Goal: Task Accomplishment & Management: Manage account settings

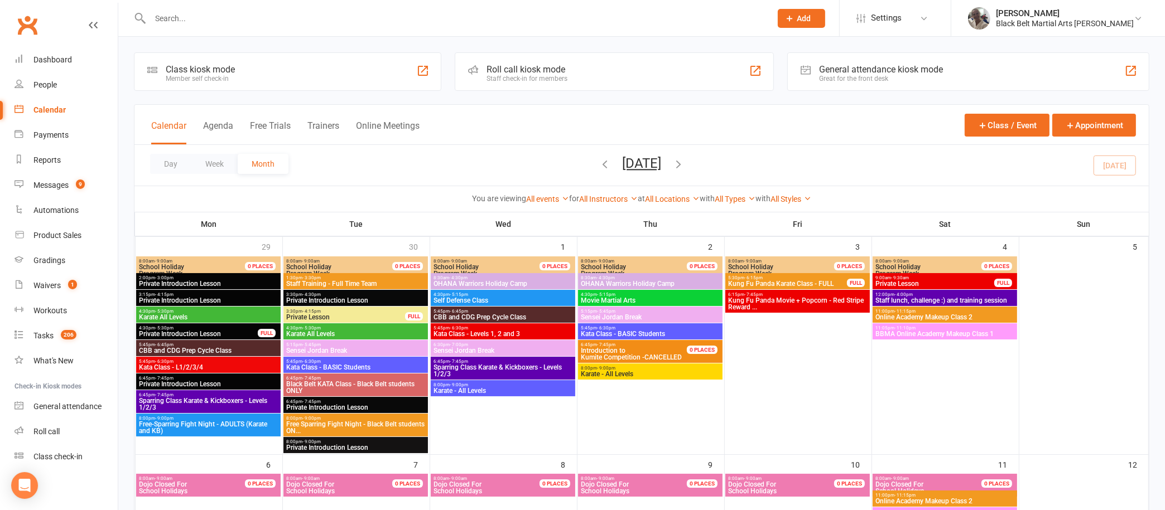
click at [336, 20] on input "text" at bounding box center [455, 19] width 616 height 16
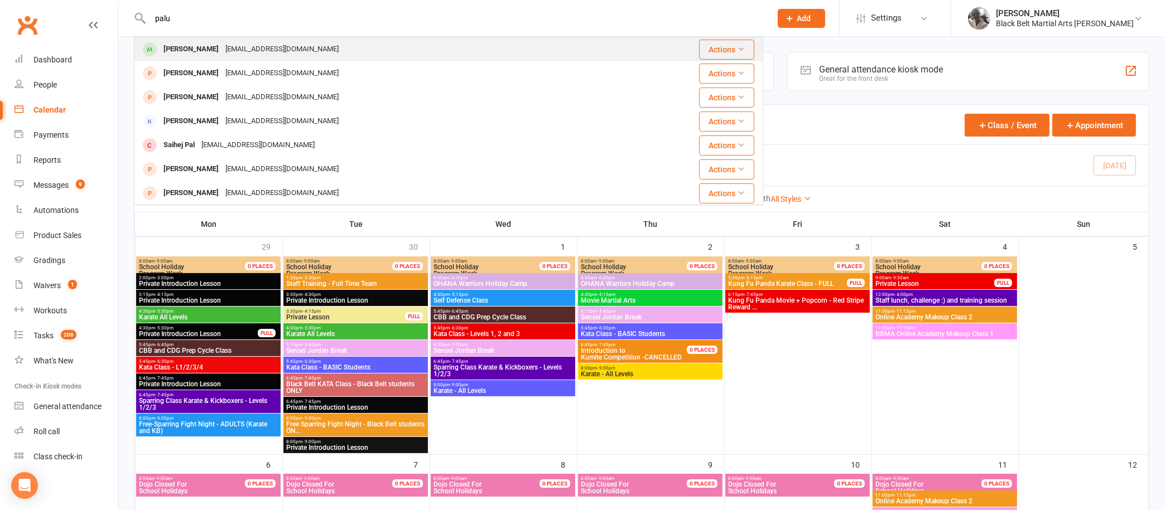
type input "palu"
click at [243, 40] on div "[PERSON_NAME] [EMAIL_ADDRESS][DOMAIN_NAME]" at bounding box center [396, 49] width 523 height 23
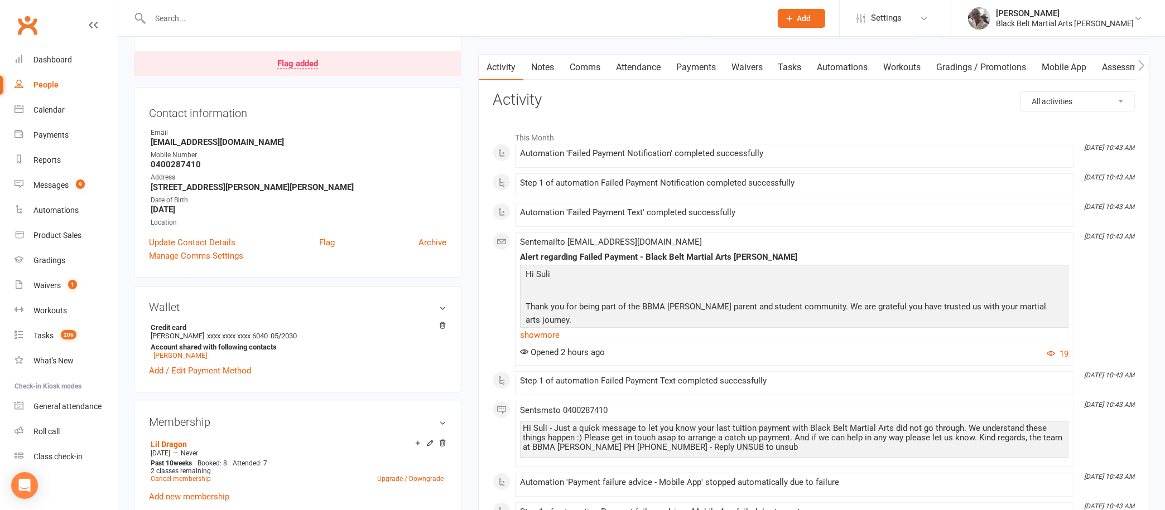
scroll to position [96, 0]
click at [554, 331] on link "show more" at bounding box center [794, 337] width 548 height 16
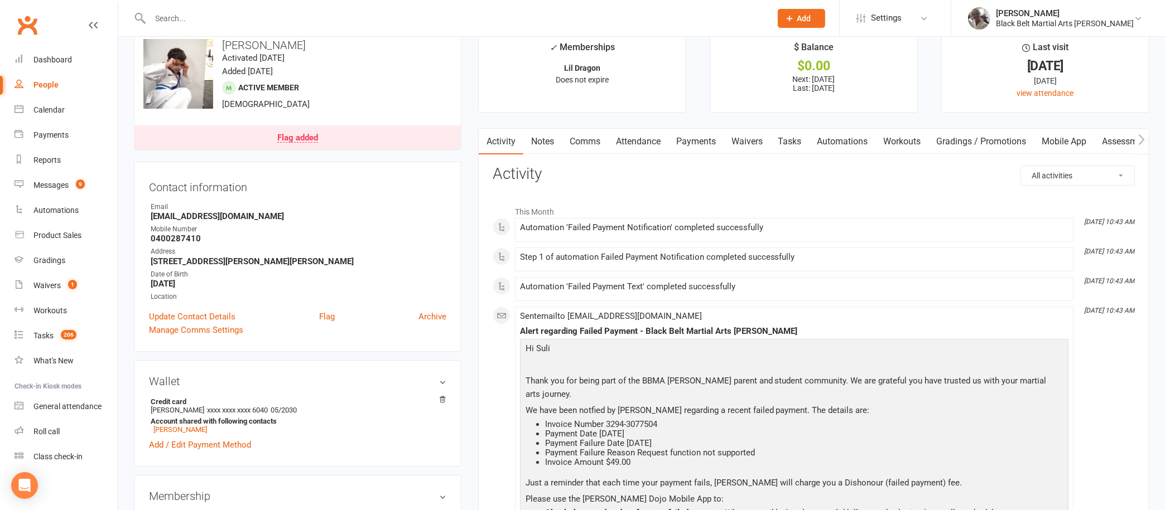
scroll to position [15, 0]
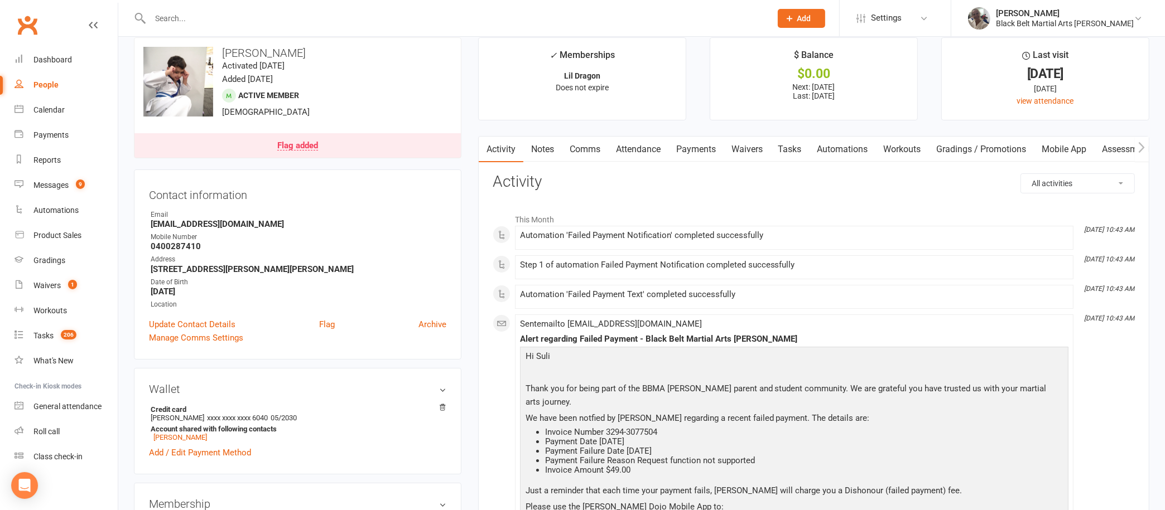
click at [697, 146] on link "Payments" at bounding box center [695, 150] width 55 height 26
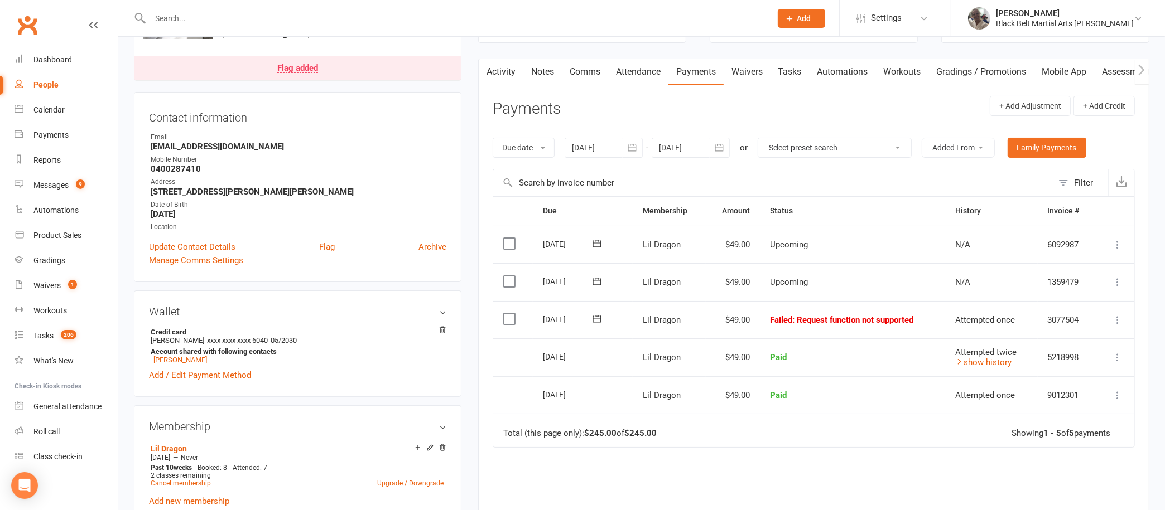
scroll to position [90, 0]
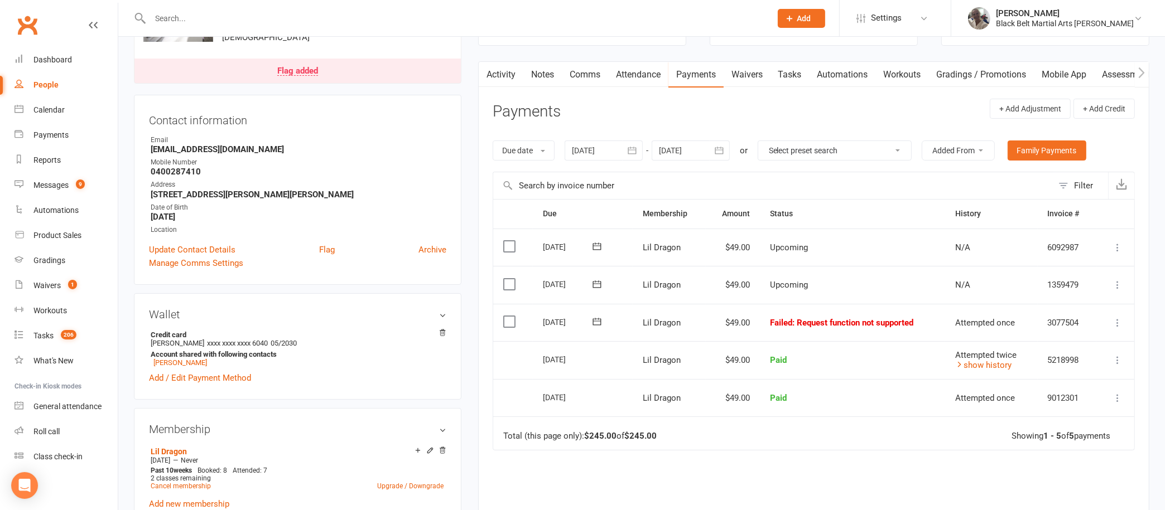
click at [548, 74] on link "Notes" at bounding box center [542, 75] width 38 height 26
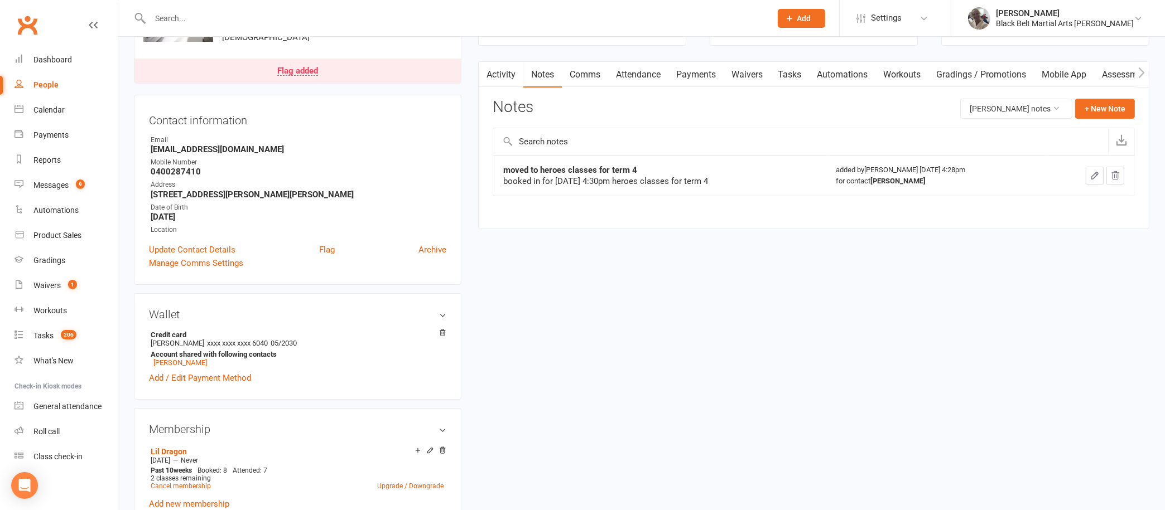
click at [503, 73] on link "Activity" at bounding box center [501, 75] width 45 height 26
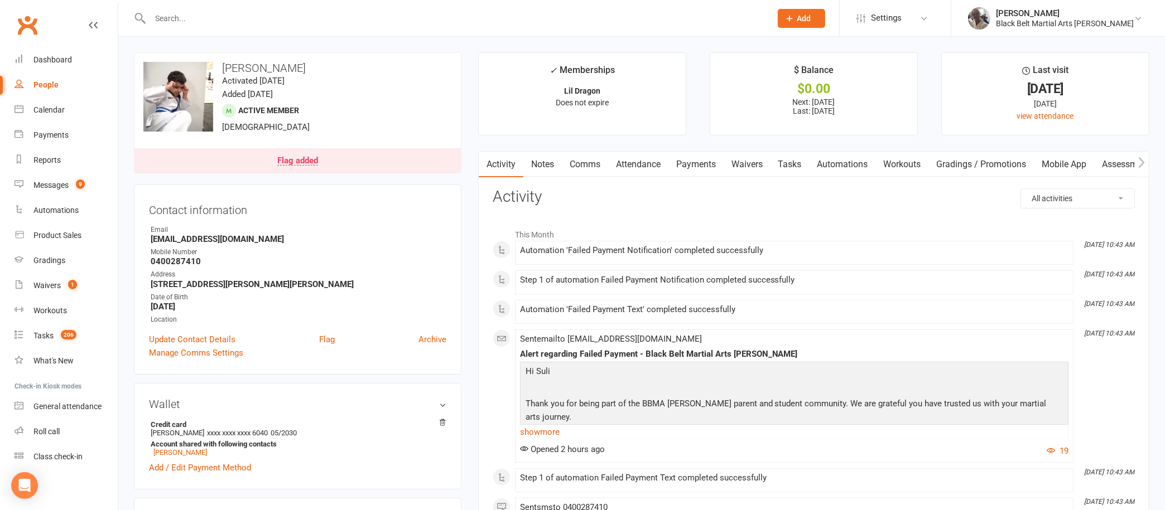
click at [694, 157] on link "Payments" at bounding box center [695, 165] width 55 height 26
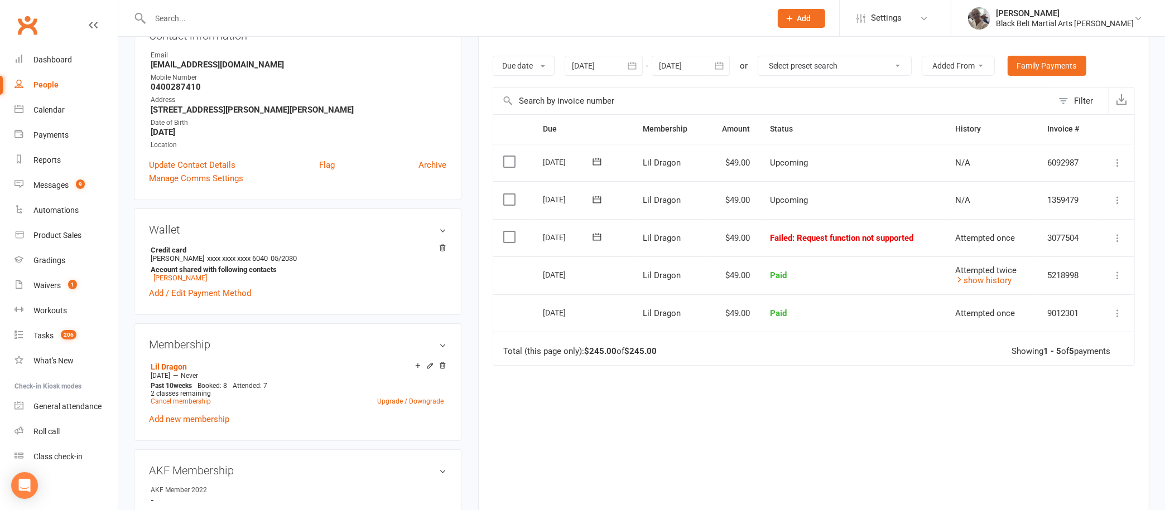
scroll to position [173, 0]
click at [959, 277] on icon at bounding box center [959, 281] width 8 height 8
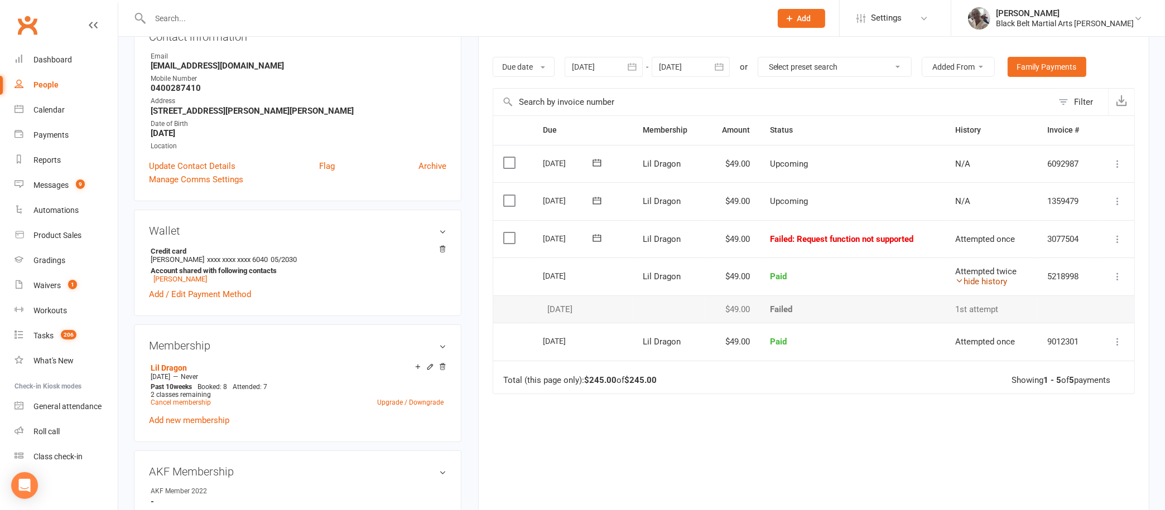
click at [959, 277] on icon at bounding box center [959, 281] width 8 height 8
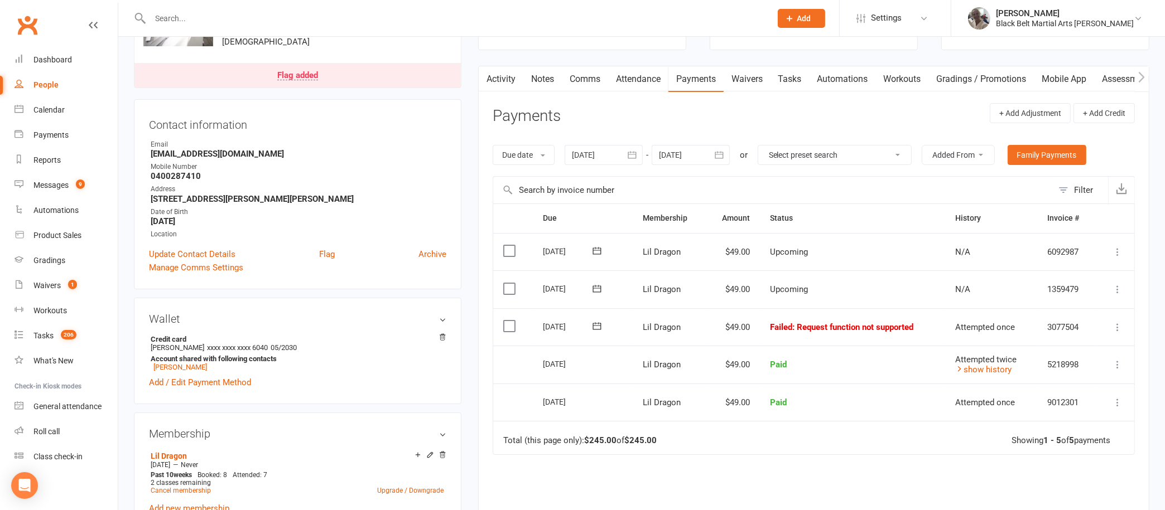
scroll to position [31, 0]
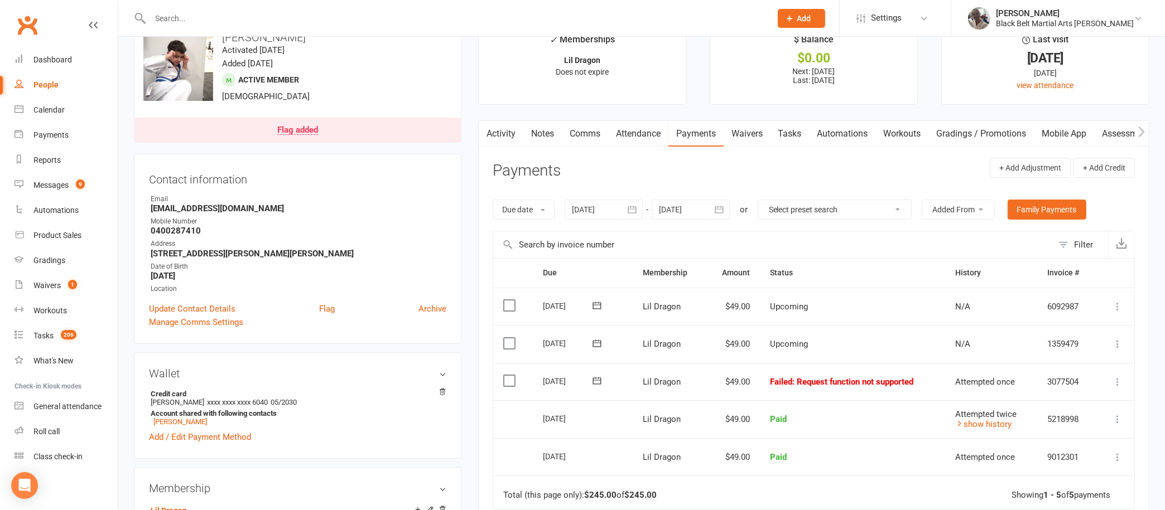
click at [543, 130] on link "Notes" at bounding box center [542, 134] width 38 height 26
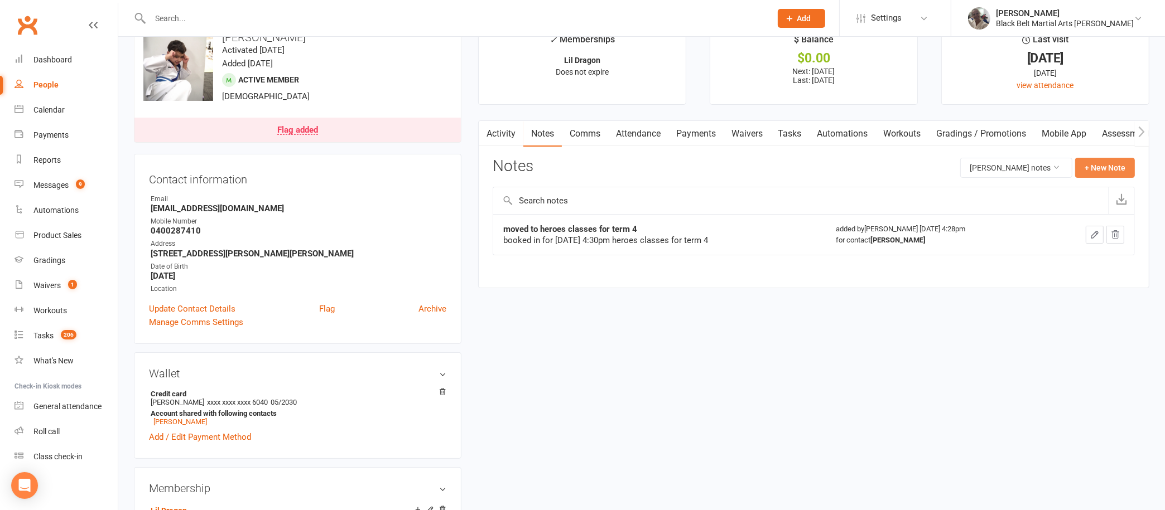
click at [1102, 164] on button "+ New Note" at bounding box center [1105, 168] width 60 height 20
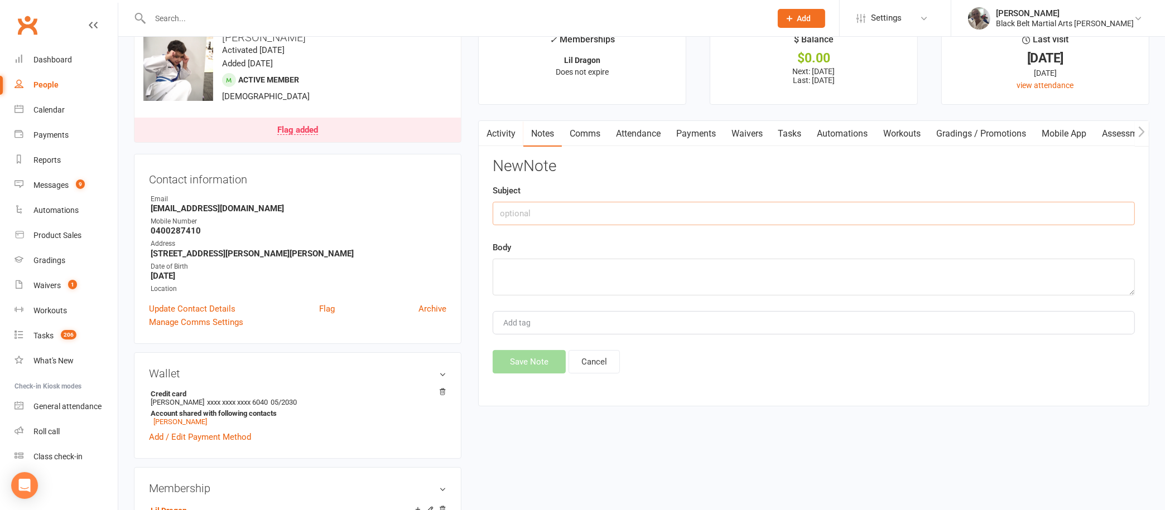
click at [550, 207] on input "text" at bounding box center [814, 213] width 642 height 23
type input "Need new billing details"
click at [536, 276] on textarea at bounding box center [814, 277] width 642 height 37
paste textarea "AI Overview The "Request function not supported" error with an Ezidebit payment…"
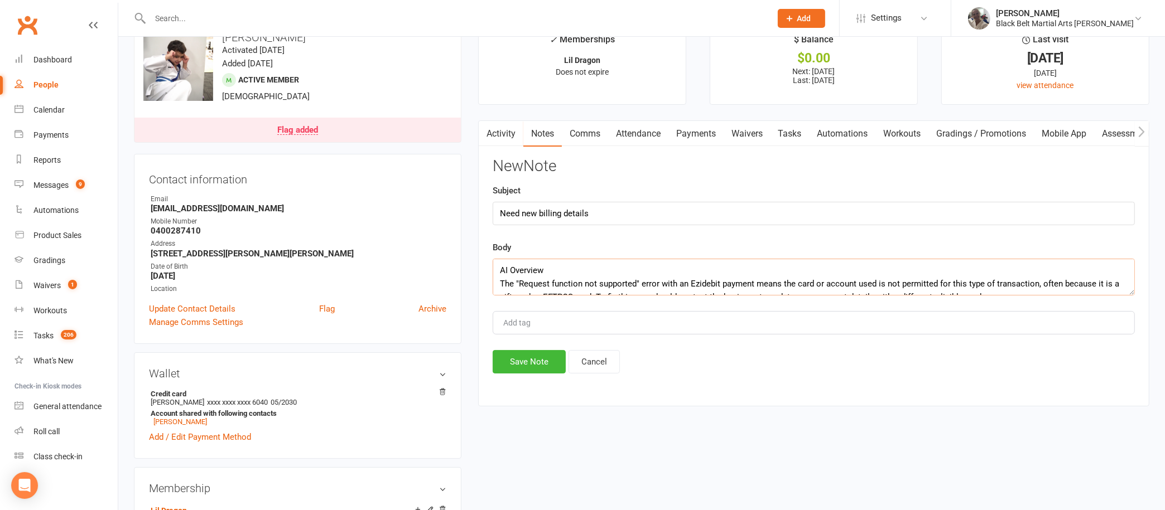
drag, startPoint x: 596, startPoint y: 267, endPoint x: 478, endPoint y: 259, distance: 119.0
click at [478, 259] on div "Activity Notes Comms Attendance Payments Waivers Tasks Automations Workouts Gra…" at bounding box center [813, 263] width 671 height 286
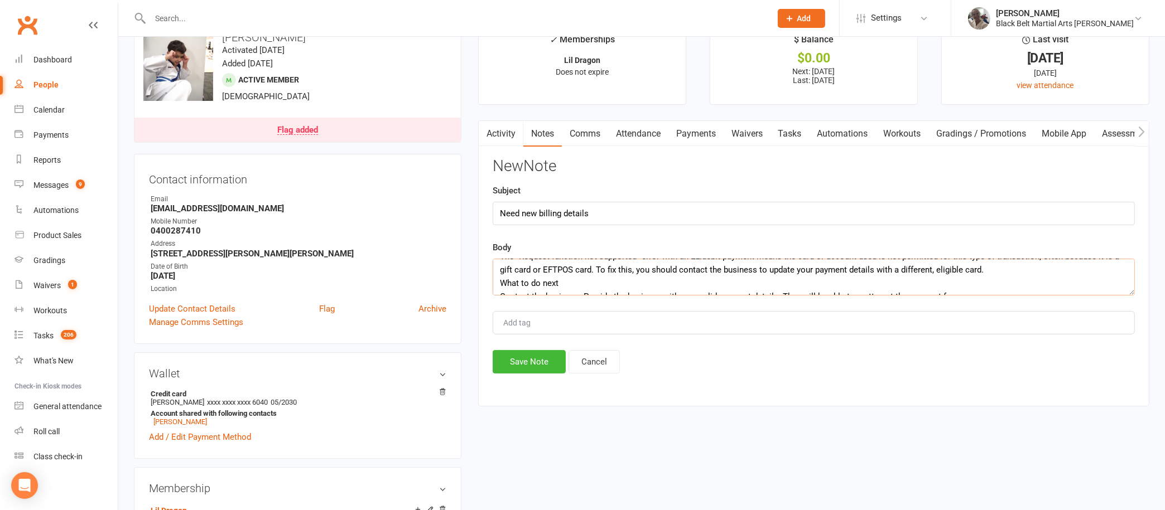
scroll to position [17, 0]
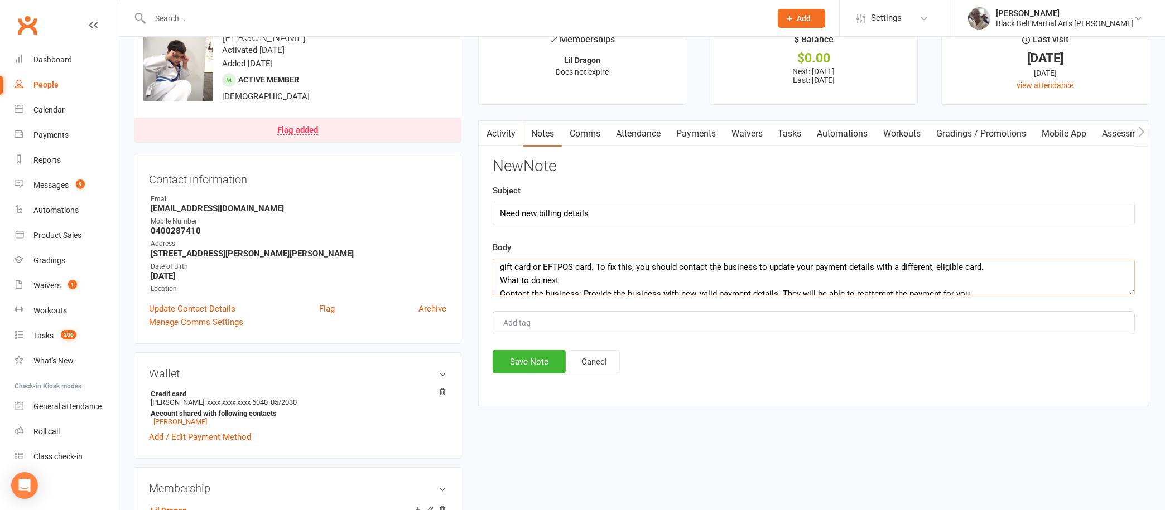
click at [1020, 268] on textarea "The "Request function not supported" error with an Ezidebit payment means the c…" at bounding box center [814, 277] width 642 height 37
click at [519, 279] on textarea "The "Request function not supported" error with an Ezidebit payment means the c…" at bounding box center [814, 277] width 642 height 37
click at [643, 282] on textarea "The "Request function not supported" error with an Ezidebit payment means the c…" at bounding box center [814, 277] width 642 height 37
click at [518, 277] on textarea "The "Request function not supported" error with an Ezidebit payment means the c…" at bounding box center [814, 277] width 642 height 37
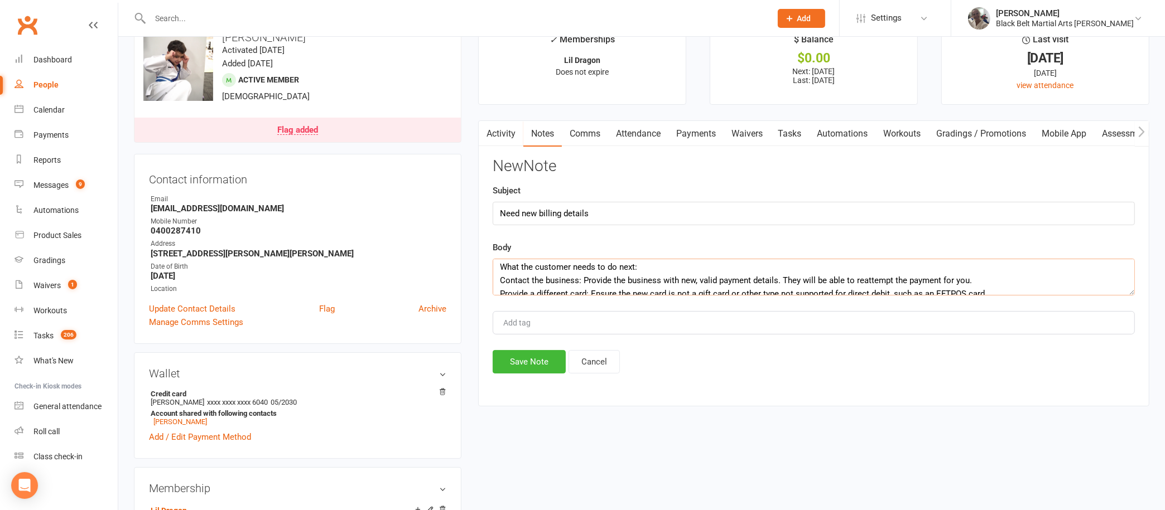
scroll to position [28, 0]
drag, startPoint x: 583, startPoint y: 278, endPoint x: 496, endPoint y: 281, distance: 86.5
click at [496, 281] on textarea "The "Request function not supported" error with an Ezidebit payment means the c…" at bounding box center [814, 277] width 642 height 37
drag, startPoint x: 528, startPoint y: 278, endPoint x: 590, endPoint y: 286, distance: 62.9
click at [590, 286] on textarea "The "Request function not supported" error with an Ezidebit payment means the c…" at bounding box center [814, 277] width 642 height 37
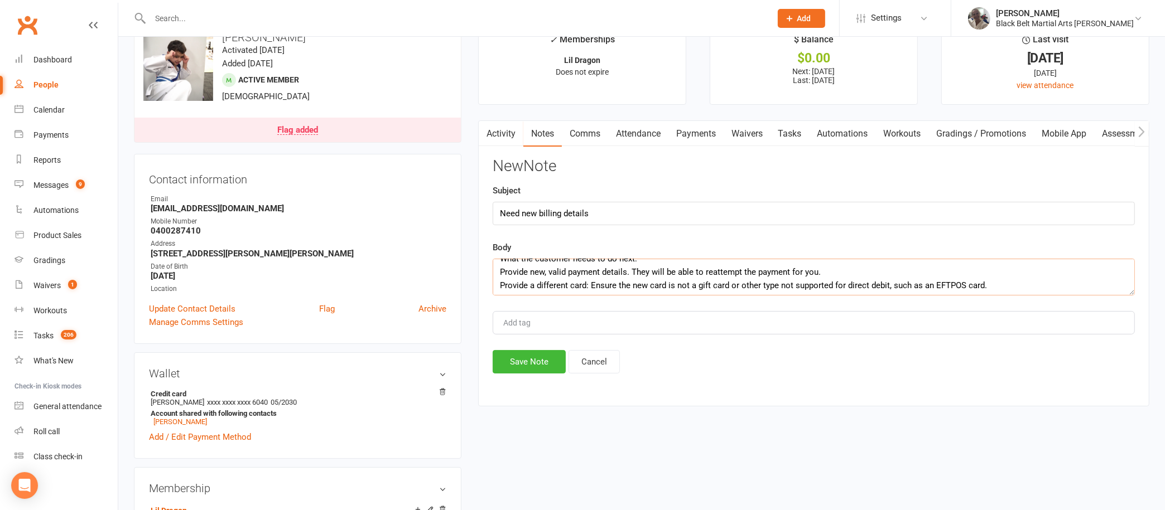
scroll to position [38, 0]
click at [633, 267] on textarea "The "Request function not supported" error with an Ezidebit payment means the c…" at bounding box center [814, 277] width 642 height 37
click at [631, 269] on textarea "The "Request function not supported" error with an Ezidebit payment means the c…" at bounding box center [814, 277] width 642 height 37
drag, startPoint x: 794, startPoint y: 271, endPoint x: 765, endPoint y: 269, distance: 28.5
click at [765, 269] on textarea "The "Request function not supported" error with an Ezidebit payment means the c…" at bounding box center [814, 277] width 642 height 37
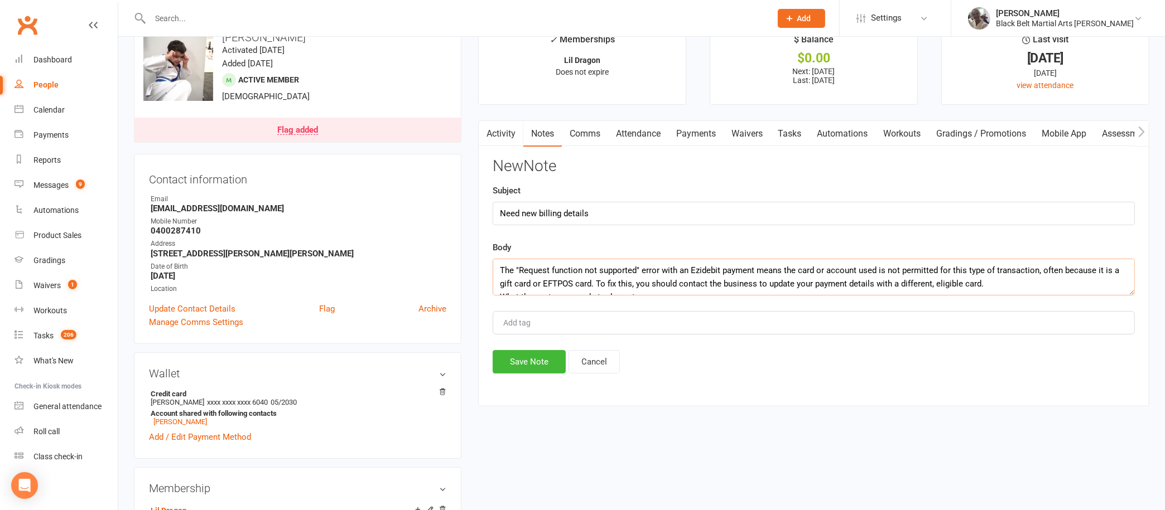
scroll to position [1, 0]
type textarea "The "Request function not supported" error with an Ezidebit payment means the c…"
click at [528, 363] on button "Save Note" at bounding box center [529, 361] width 73 height 23
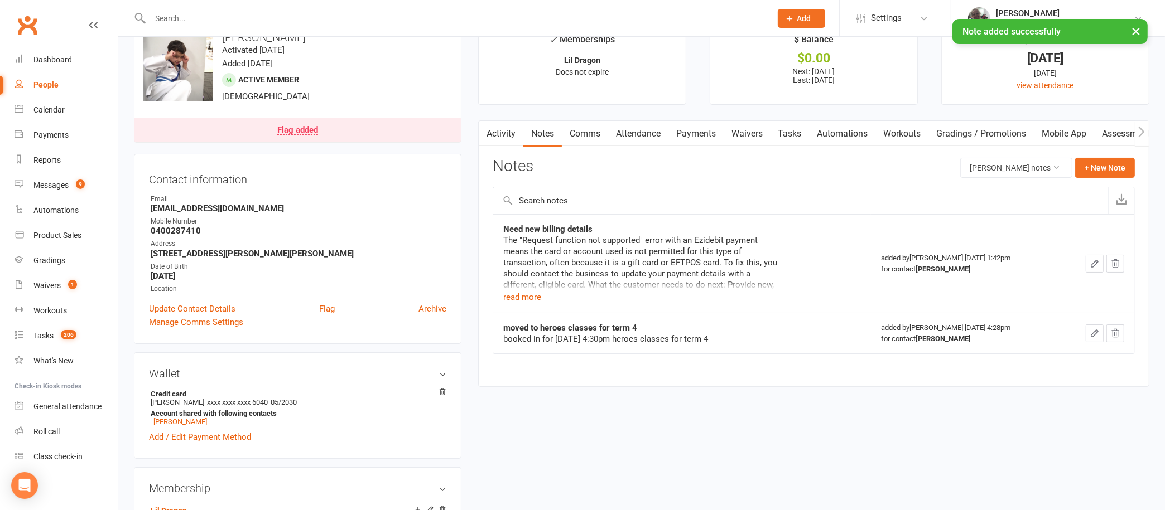
click at [515, 303] on td "Need new billing details The "Request function not supported" error with an Ezi…" at bounding box center [682, 263] width 378 height 99
click at [519, 297] on button "read more" at bounding box center [522, 297] width 38 height 13
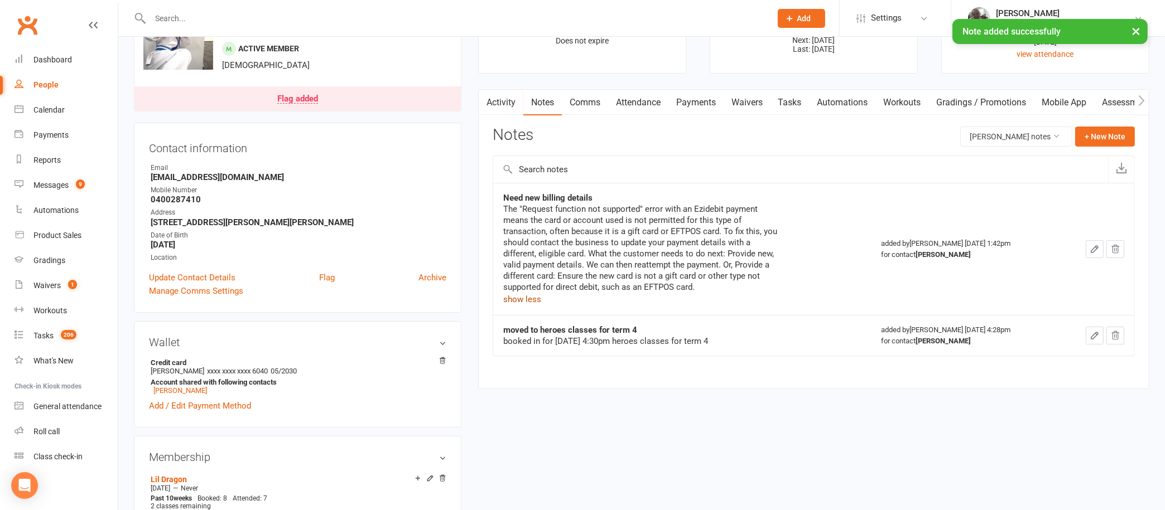
scroll to position [63, 0]
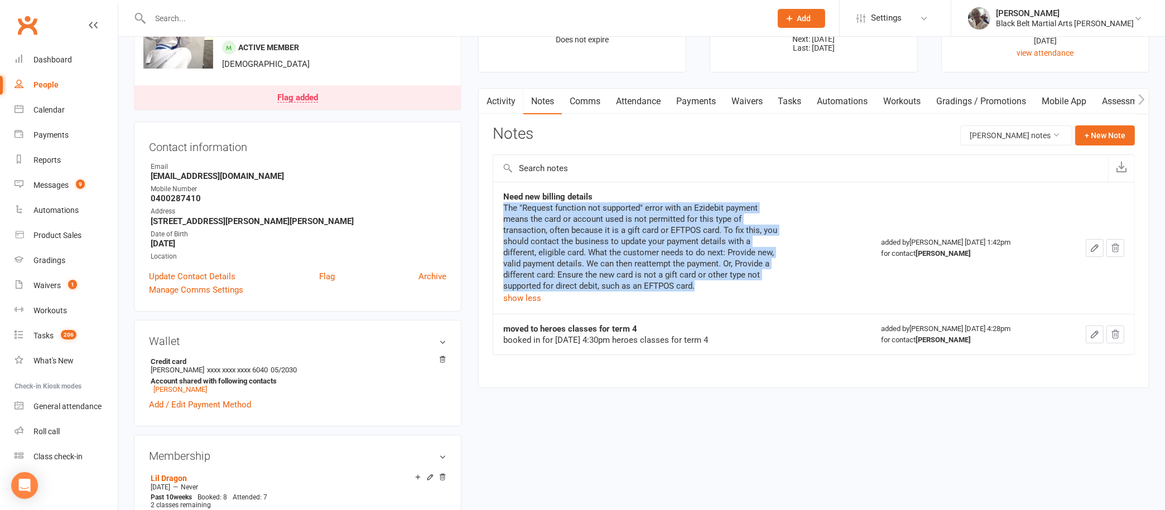
drag, startPoint x: 503, startPoint y: 205, endPoint x: 714, endPoint y: 281, distance: 223.9
click at [714, 281] on div "The "Request function not supported" error with an Ezidebit payment means the c…" at bounding box center [642, 246] width 279 height 89
copy div "The "Request function not supported" error with an Ezidebit payment means the c…"
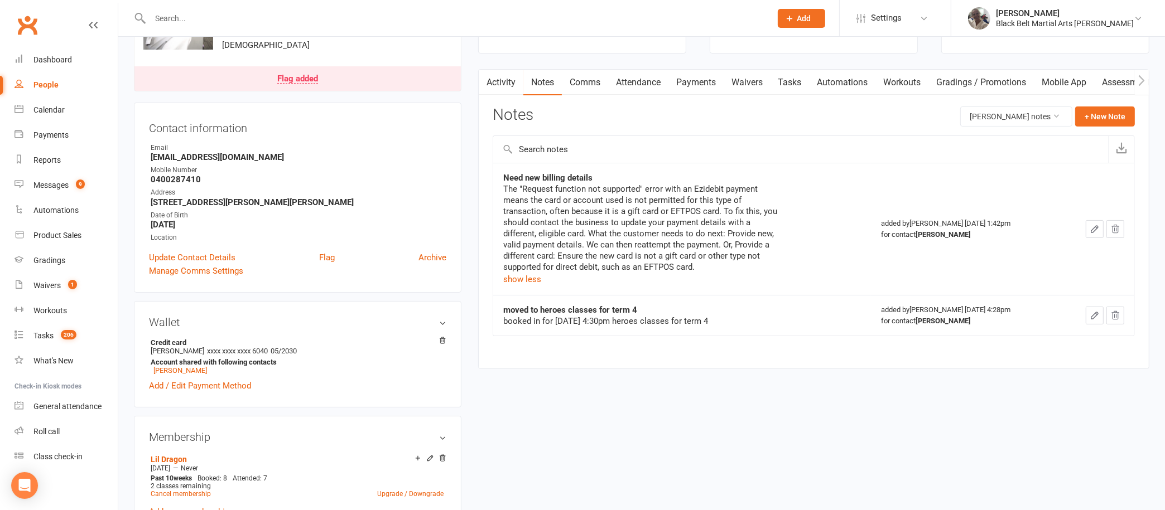
scroll to position [0, 0]
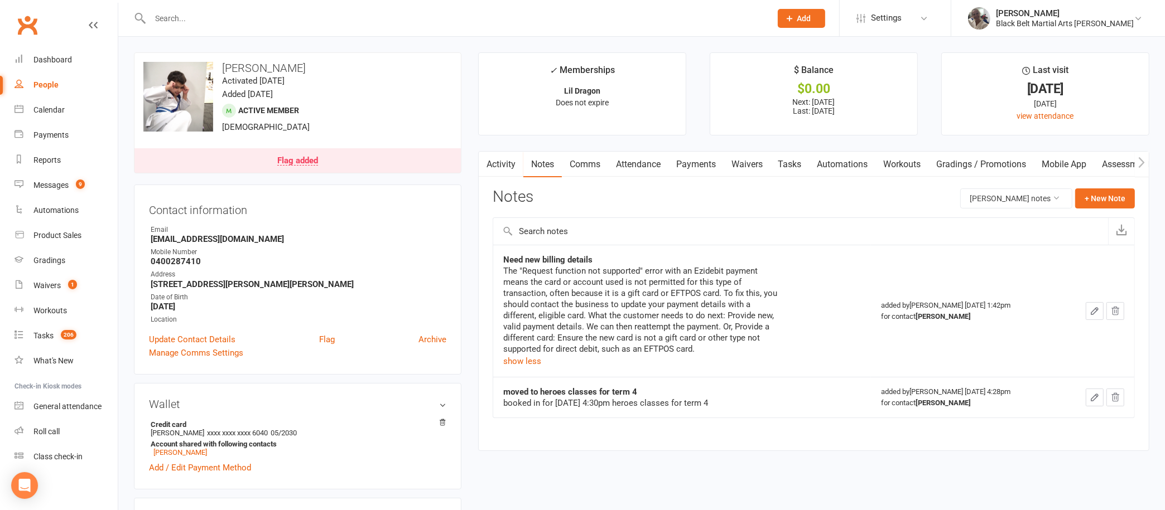
click at [471, 25] on input "text" at bounding box center [455, 19] width 616 height 16
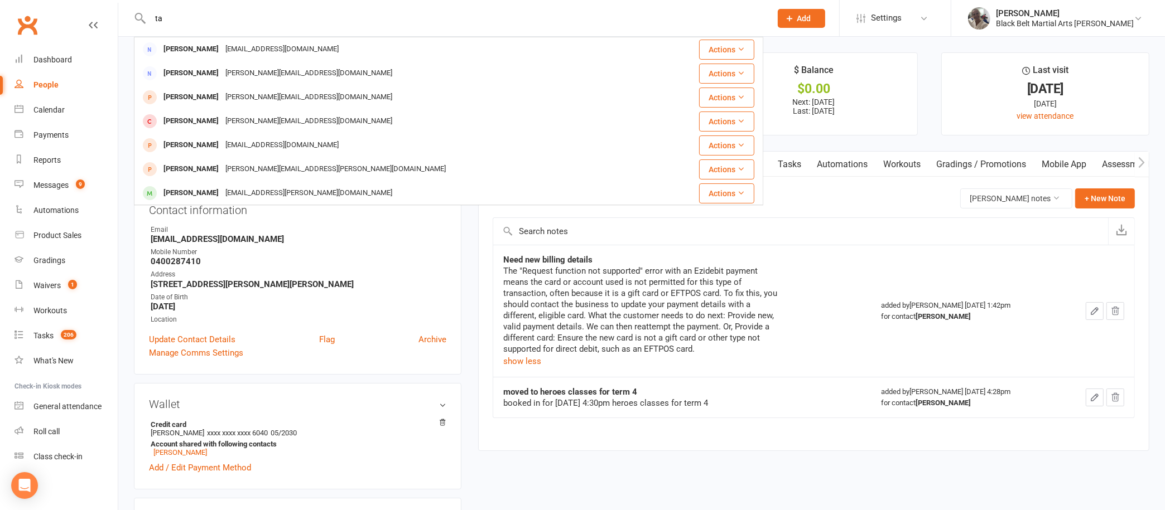
type input "t"
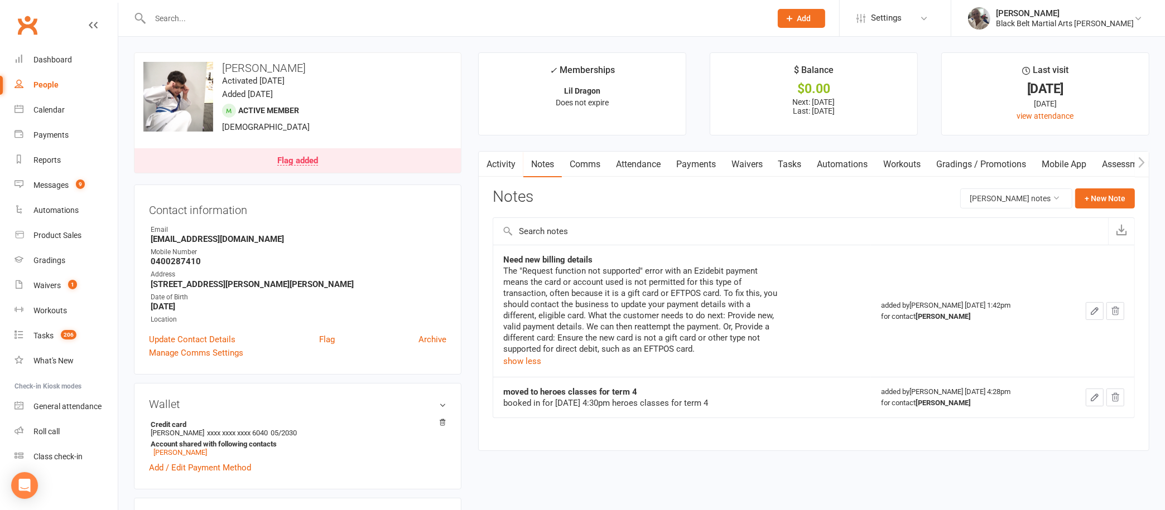
paste input "Tanviya"
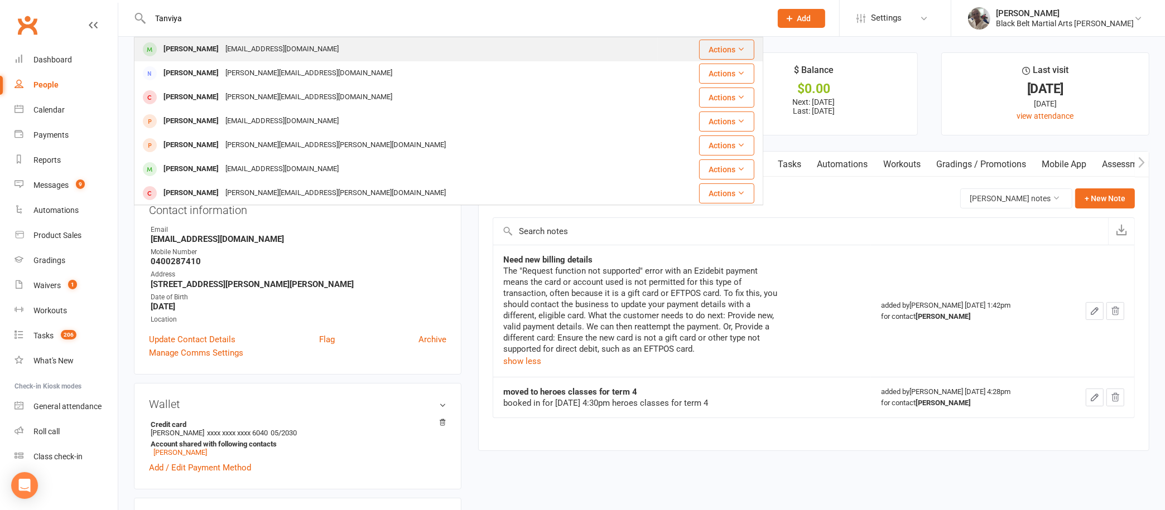
type input "Tanviya"
click at [247, 47] on div "[EMAIL_ADDRESS][DOMAIN_NAME]" at bounding box center [282, 49] width 120 height 16
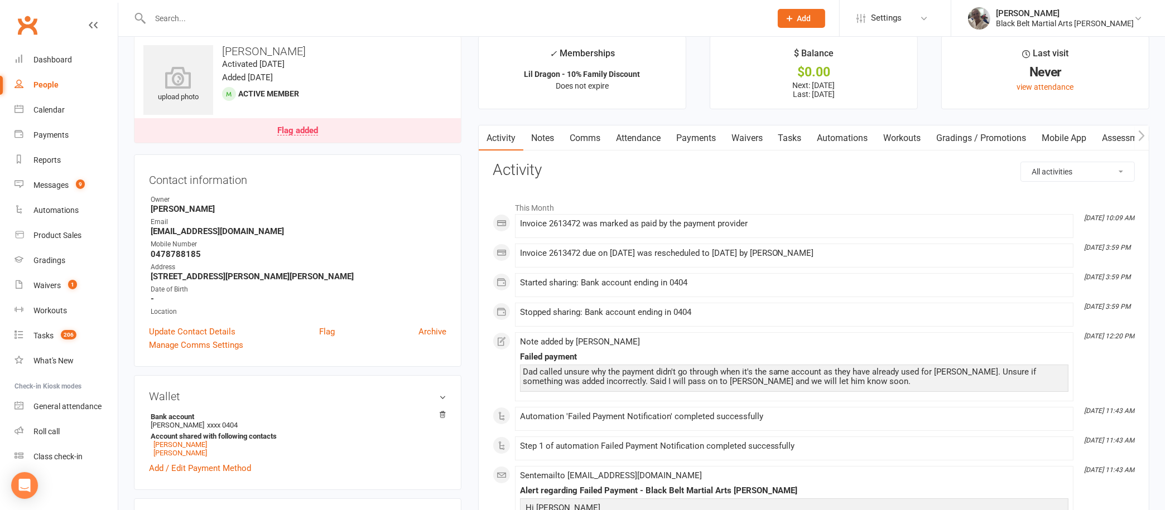
scroll to position [15, 0]
click at [695, 134] on link "Payments" at bounding box center [695, 140] width 55 height 26
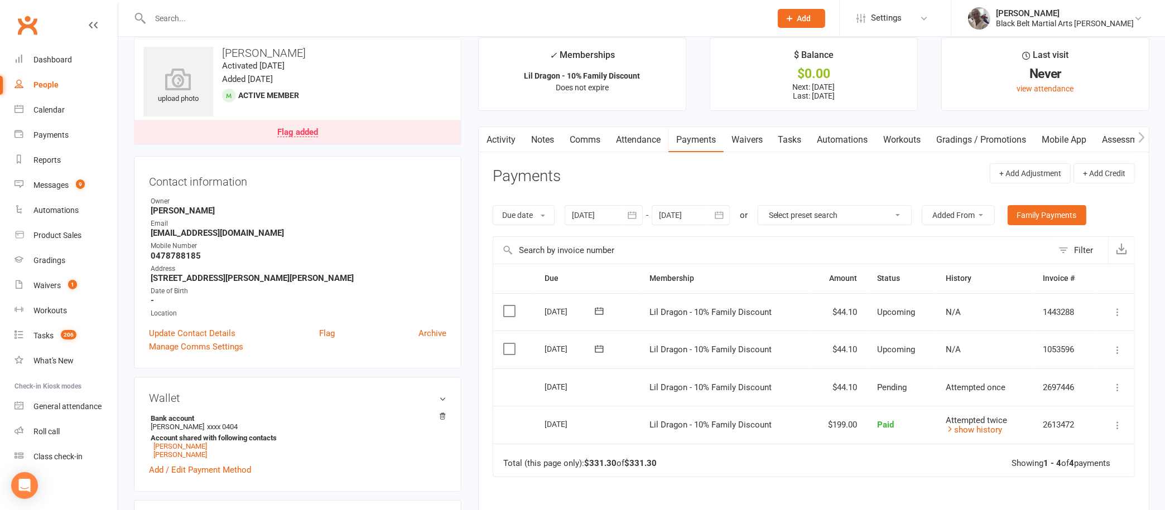
click at [287, 21] on input "text" at bounding box center [455, 19] width 616 height 16
type input "v"
paste input "[PERSON_NAME]"
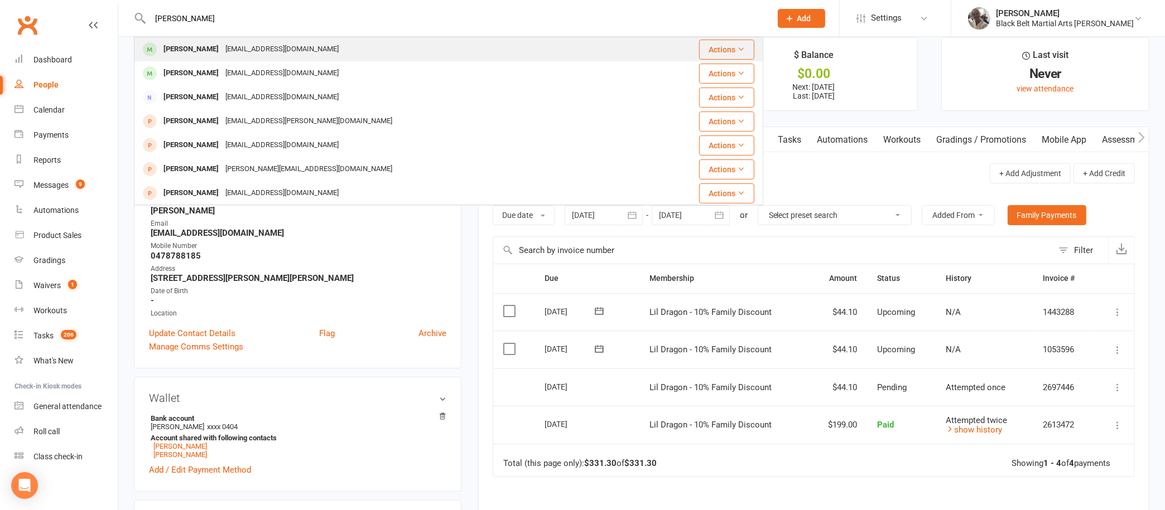
type input "[PERSON_NAME]"
click at [242, 45] on div "[EMAIL_ADDRESS][DOMAIN_NAME]" at bounding box center [282, 49] width 120 height 16
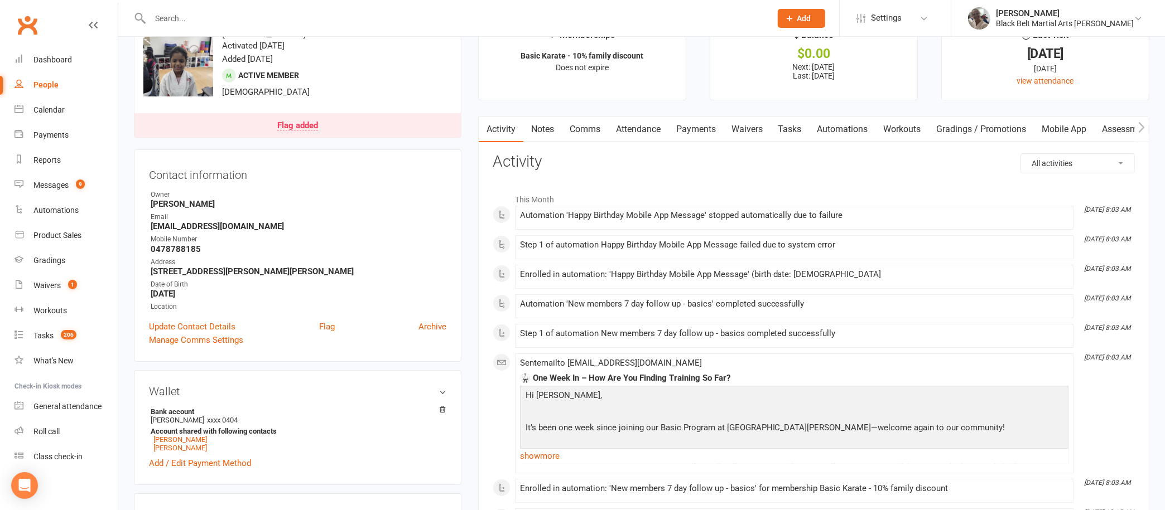
scroll to position [20, 0]
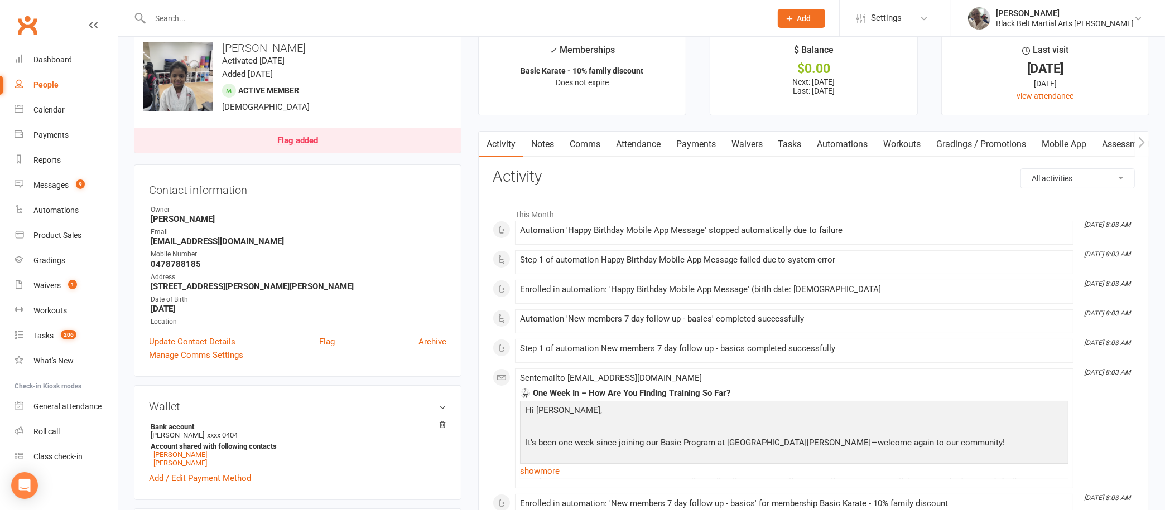
click at [690, 140] on link "Payments" at bounding box center [695, 145] width 55 height 26
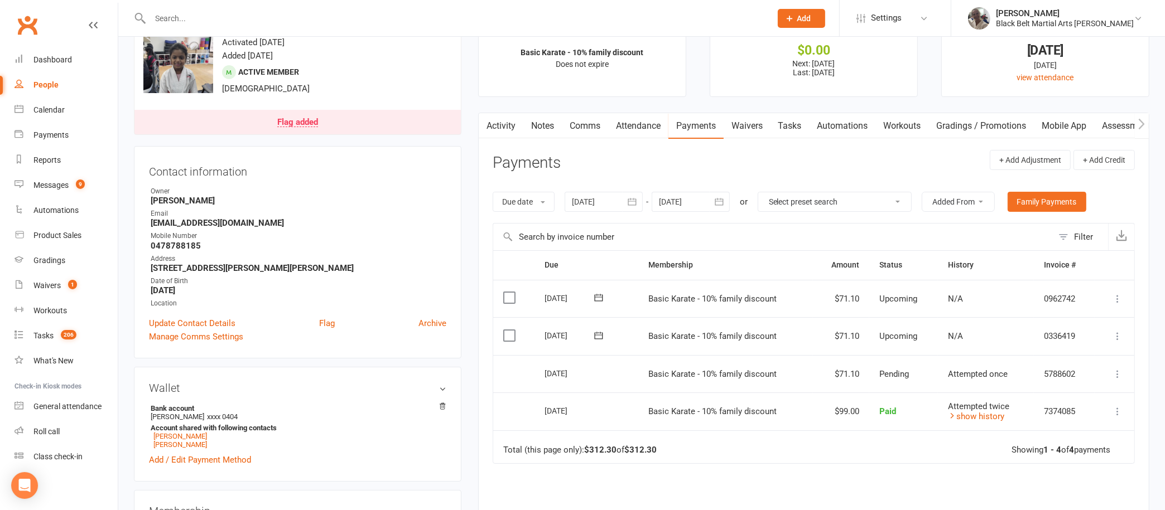
scroll to position [2, 0]
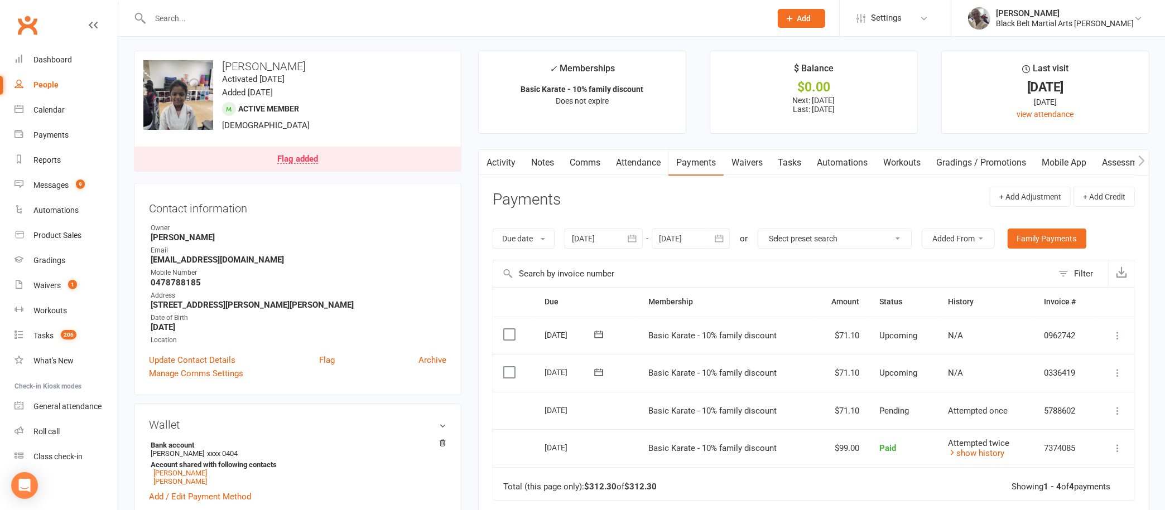
click at [306, 17] on input "text" at bounding box center [455, 19] width 616 height 16
paste input "[EMAIL_ADDRESS][DOMAIN_NAME]"
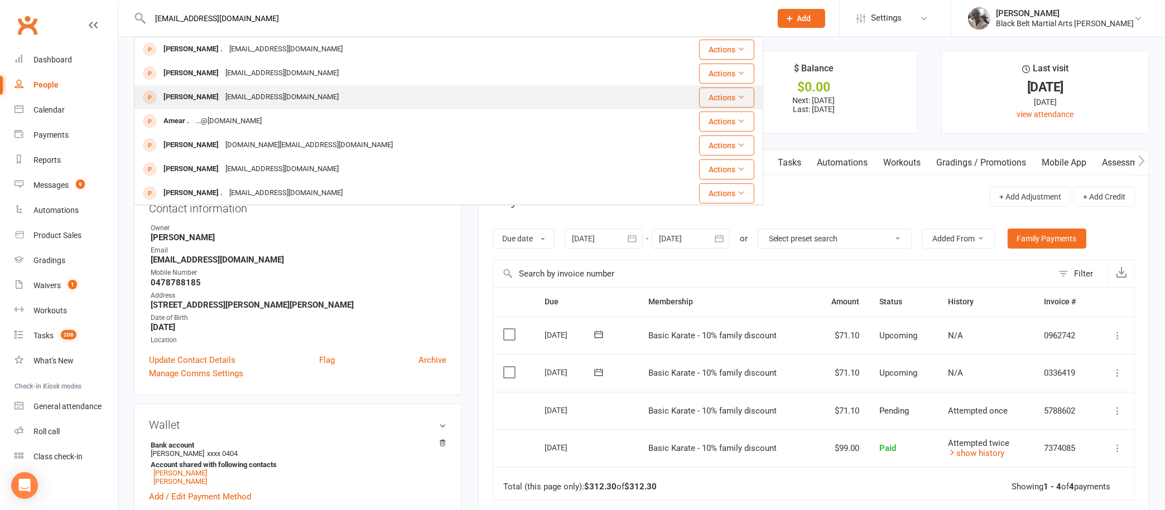
type input "[EMAIL_ADDRESS][DOMAIN_NAME]"
click at [262, 88] on div "[PERSON_NAME] [EMAIL_ADDRESS][DOMAIN_NAME]" at bounding box center [396, 97] width 522 height 23
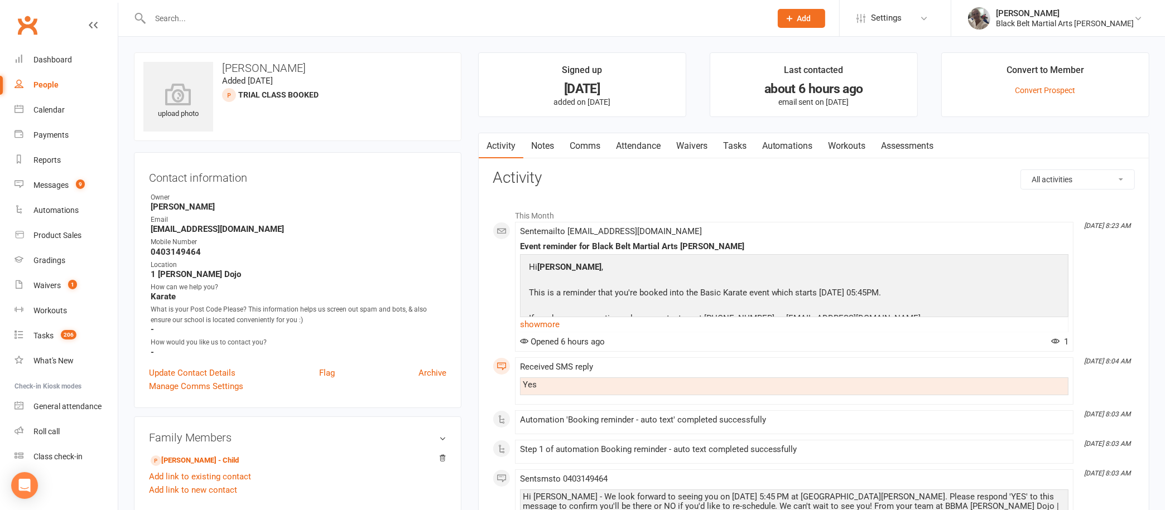
click at [542, 144] on link "Notes" at bounding box center [542, 146] width 38 height 26
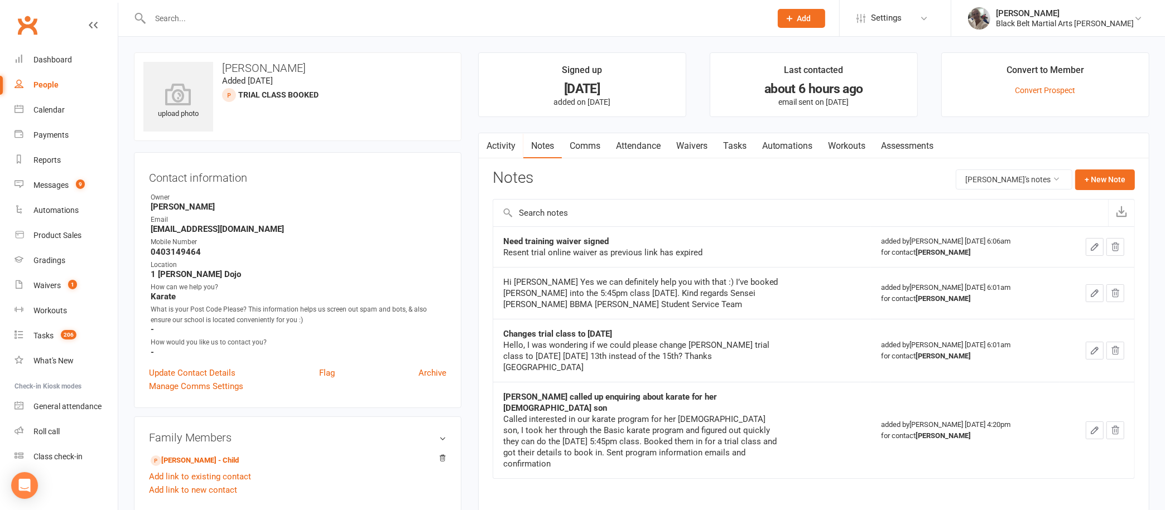
click at [505, 139] on link "Activity" at bounding box center [501, 146] width 45 height 26
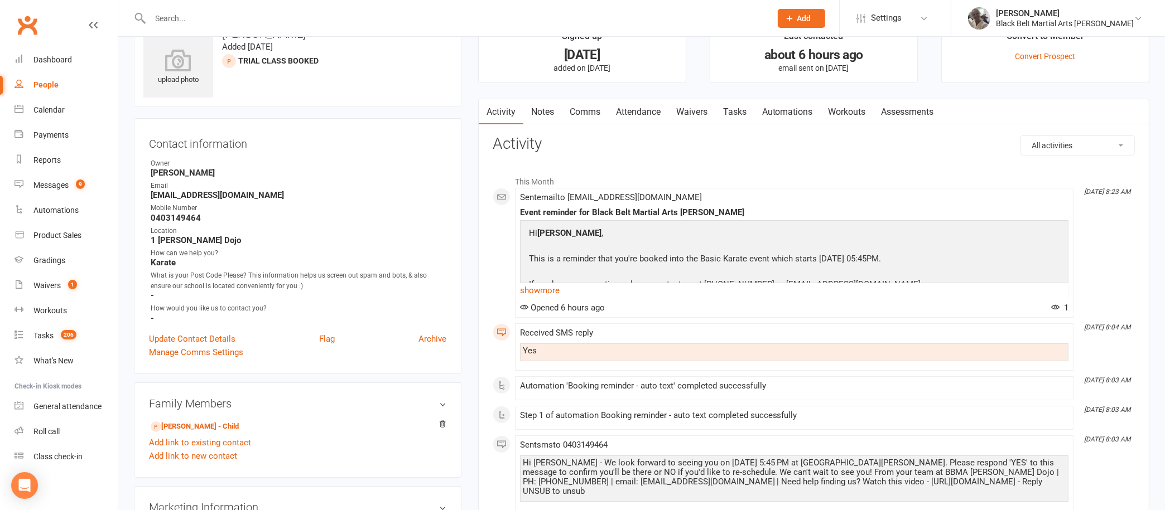
scroll to position [37, 0]
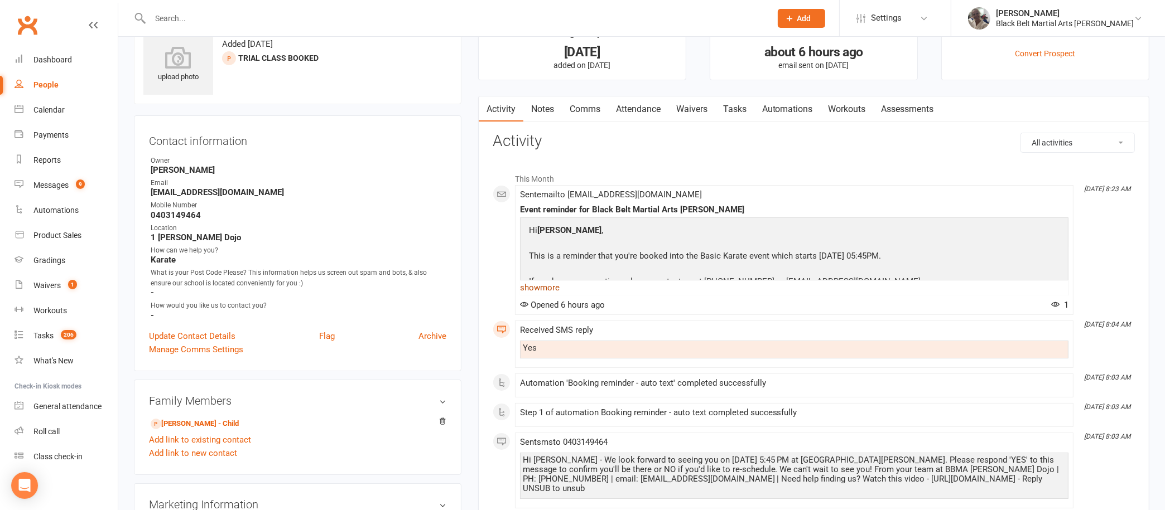
click at [553, 282] on link "show more" at bounding box center [794, 288] width 548 height 16
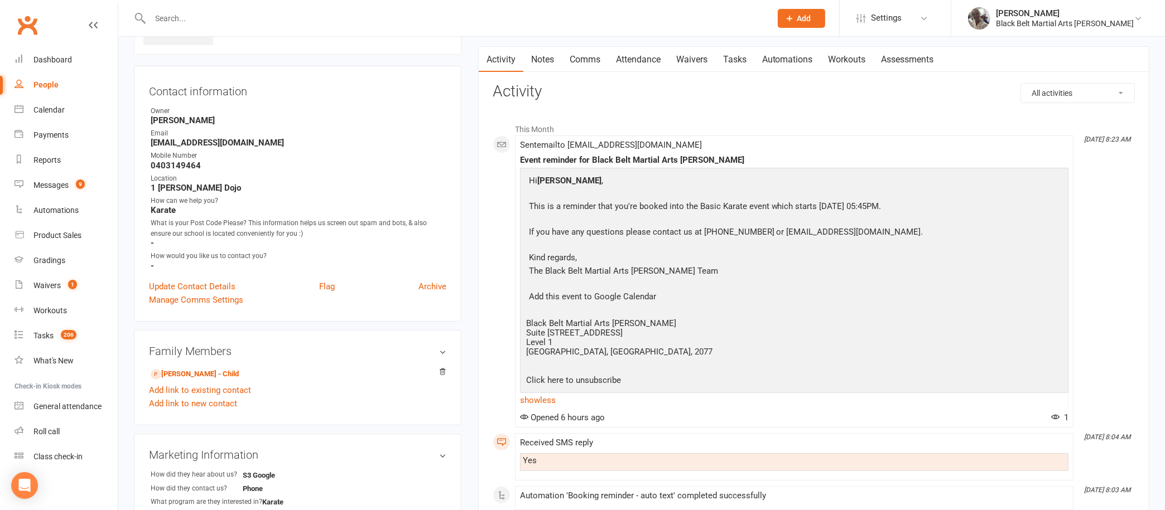
scroll to position [0, 0]
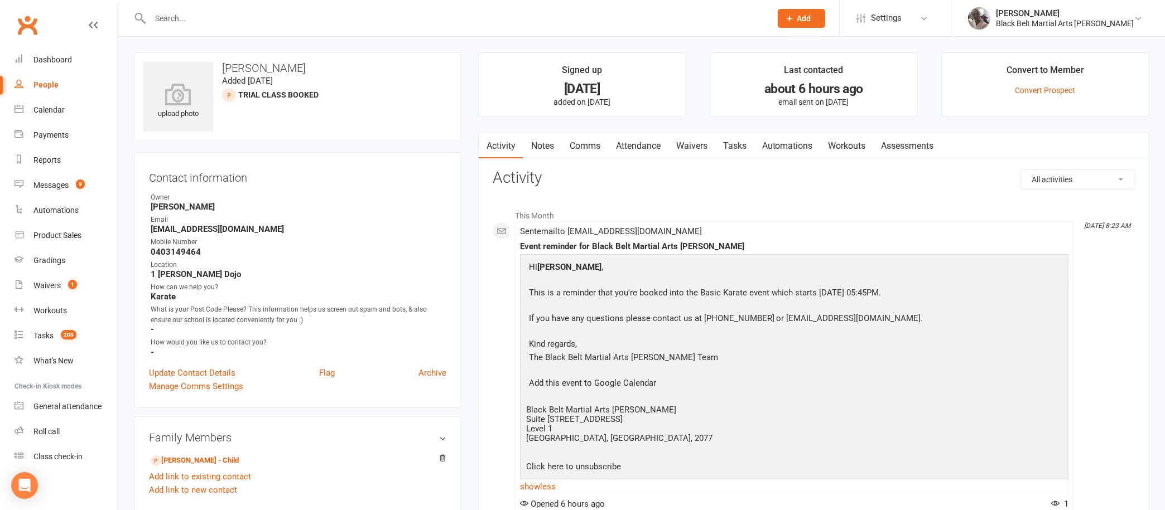
click at [543, 138] on link "Notes" at bounding box center [542, 146] width 38 height 26
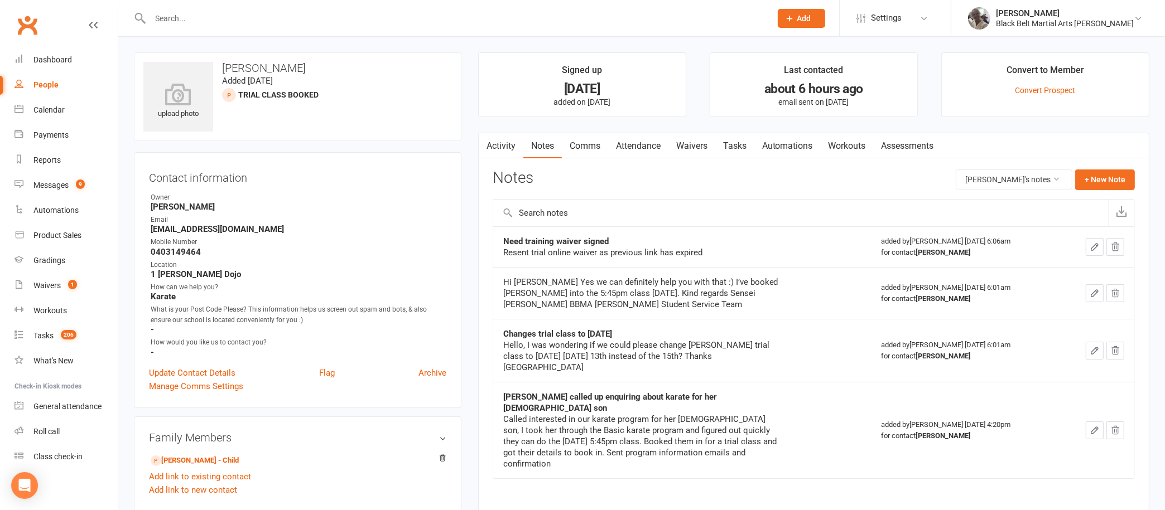
click at [498, 136] on link "Activity" at bounding box center [501, 146] width 45 height 26
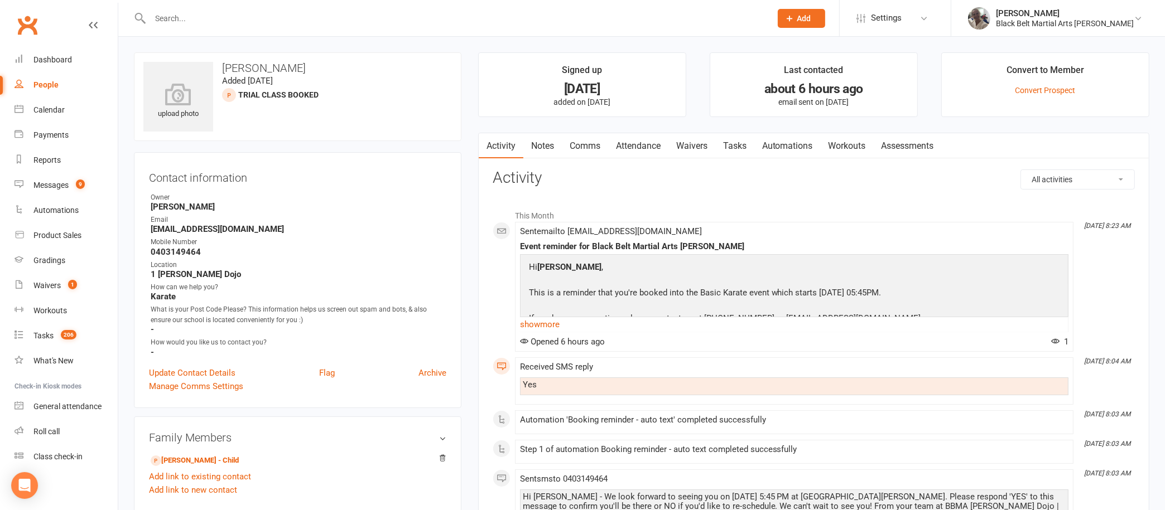
click at [406, 21] on input "text" at bounding box center [455, 19] width 616 height 16
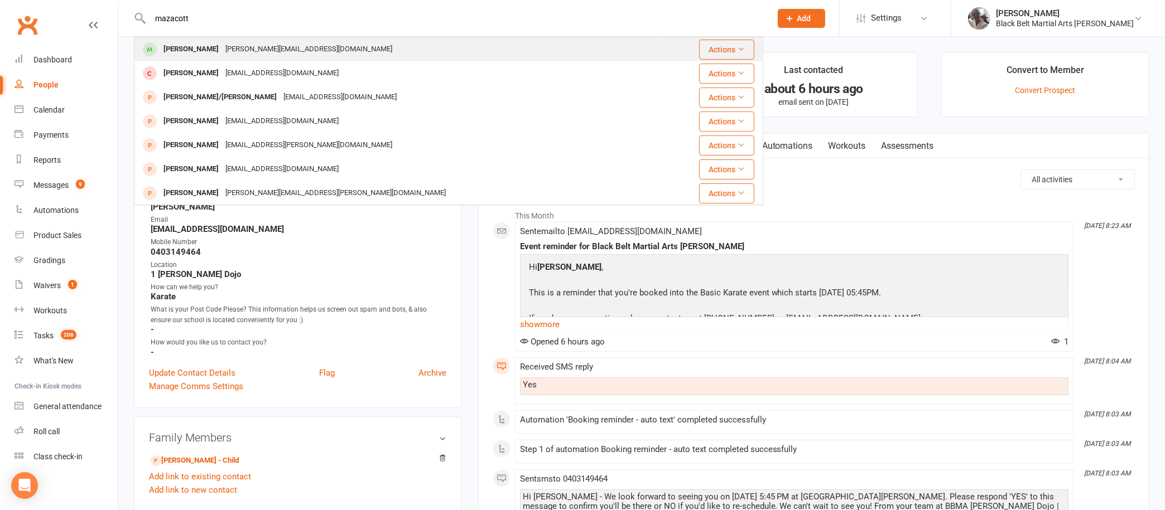
type input "mazacott"
click at [307, 52] on div "[PERSON_NAME][EMAIL_ADDRESS][DOMAIN_NAME]" at bounding box center [308, 49] width 173 height 16
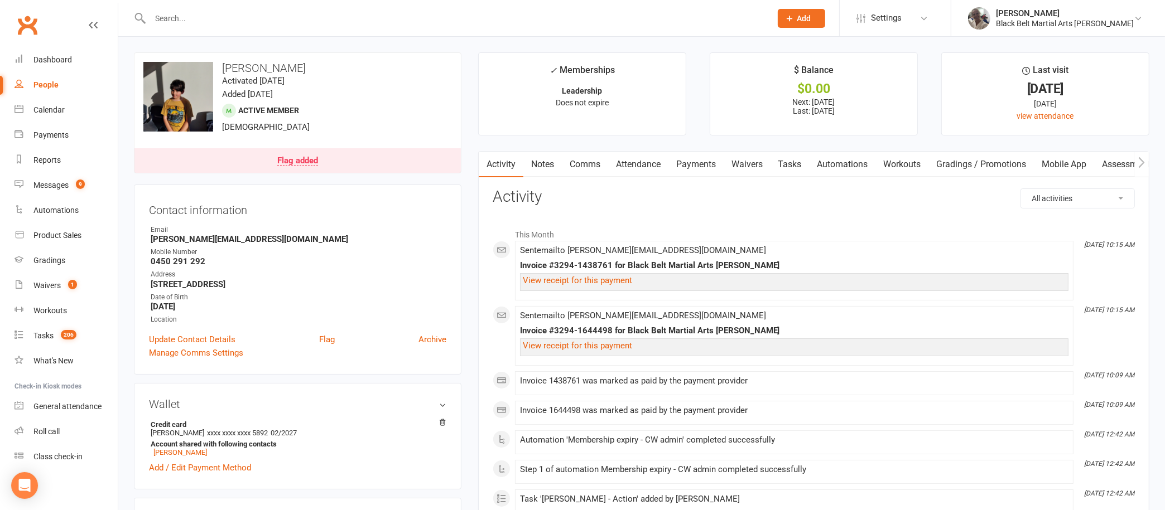
click at [541, 165] on link "Notes" at bounding box center [542, 165] width 38 height 26
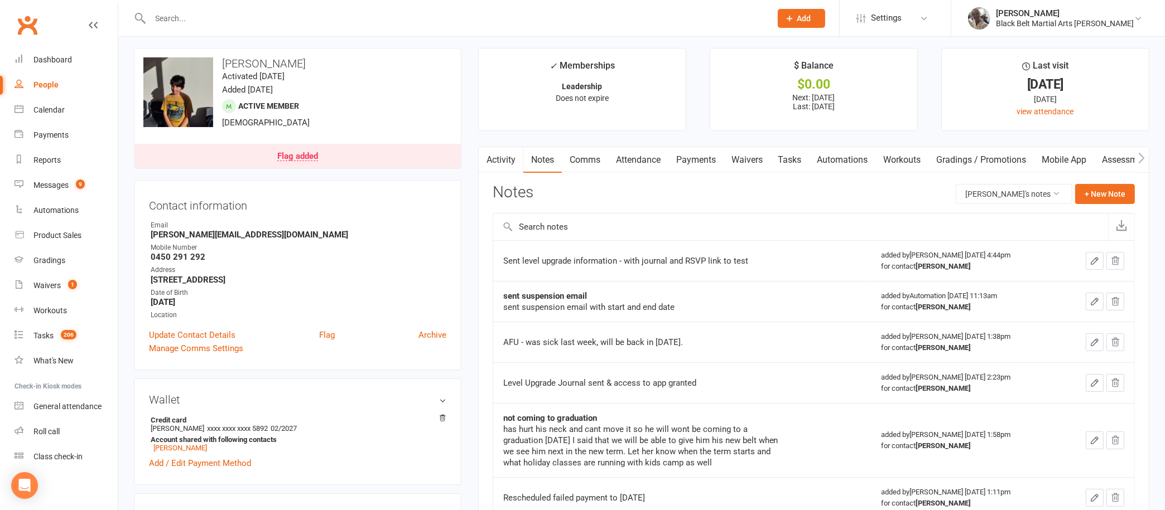
scroll to position [3, 0]
click at [412, 156] on link "Flag added" at bounding box center [297, 158] width 326 height 25
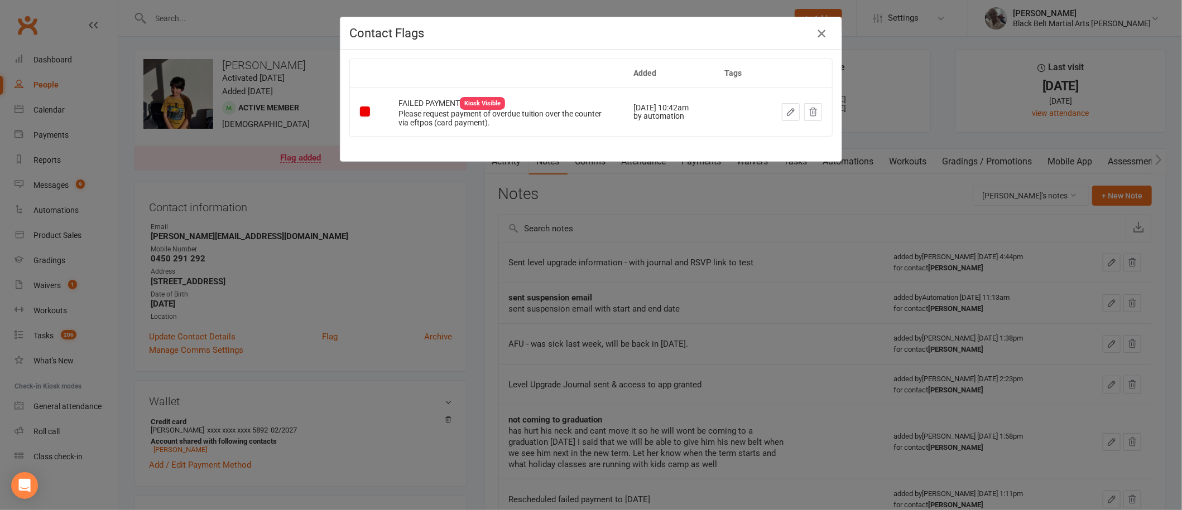
click at [819, 35] on icon "button" at bounding box center [820, 33] width 13 height 13
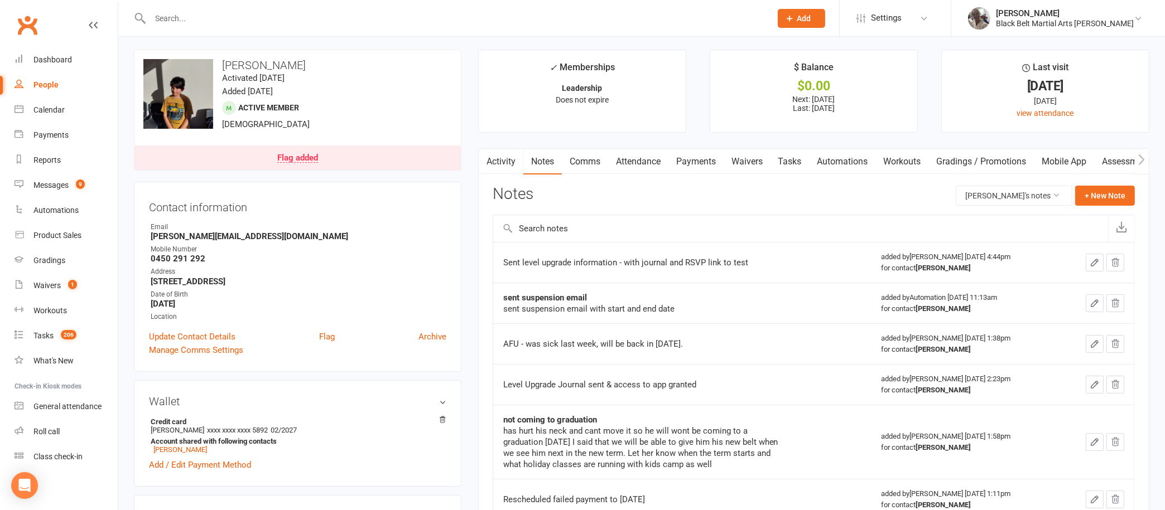
click at [698, 160] on link "Payments" at bounding box center [695, 162] width 55 height 26
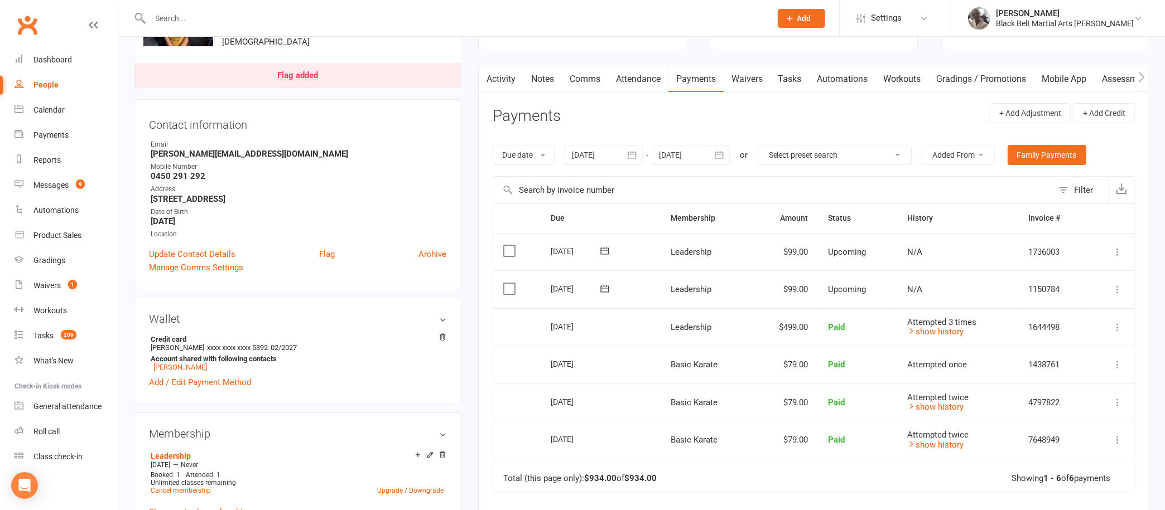
scroll to position [85, 0]
click at [47, 110] on div "Calendar" at bounding box center [48, 109] width 31 height 9
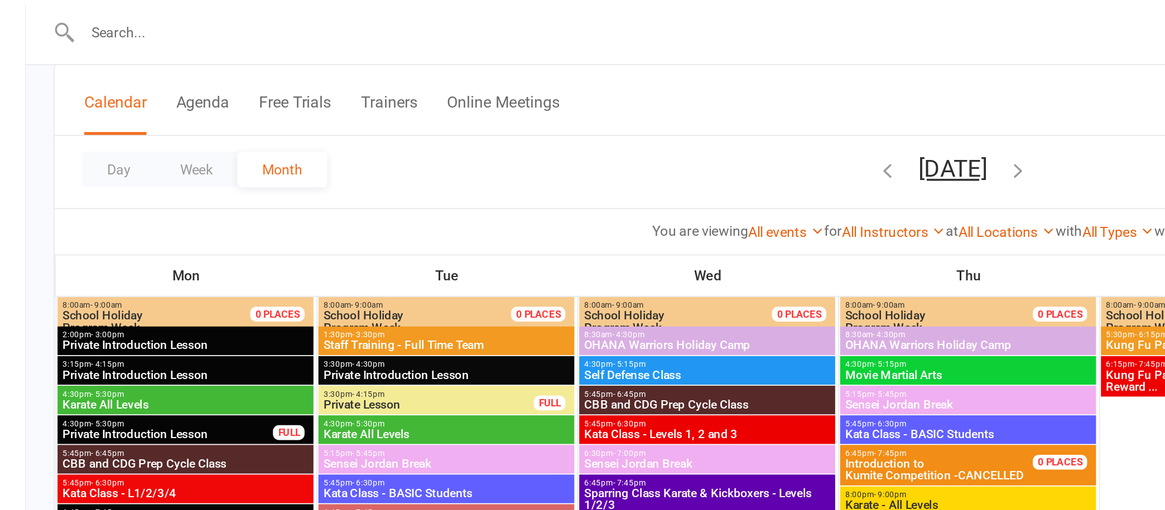
scroll to position [71, 0]
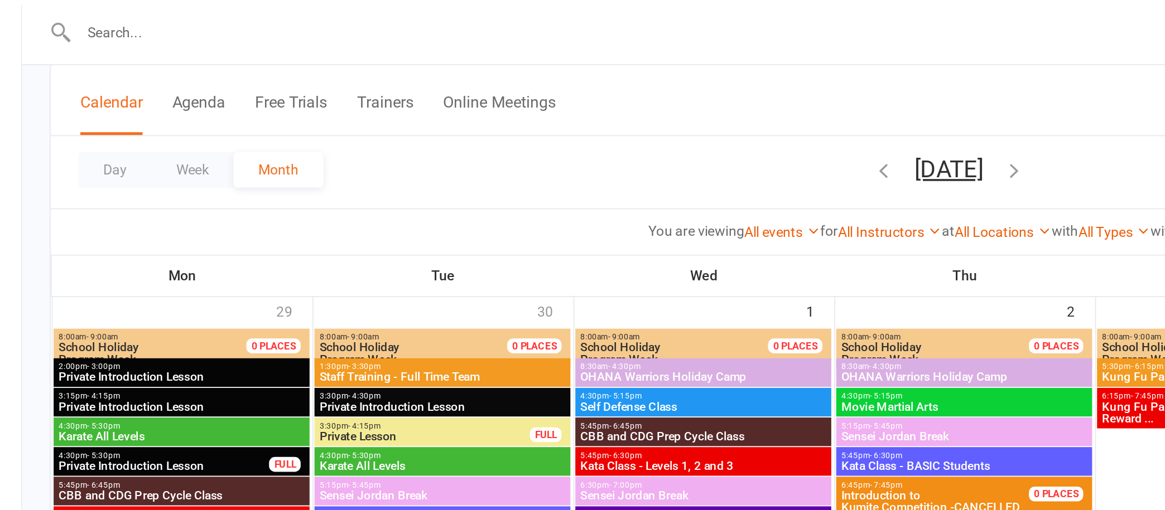
click at [305, 22] on input "text" at bounding box center [455, 19] width 616 height 16
type input "[PERSON_NAME]"
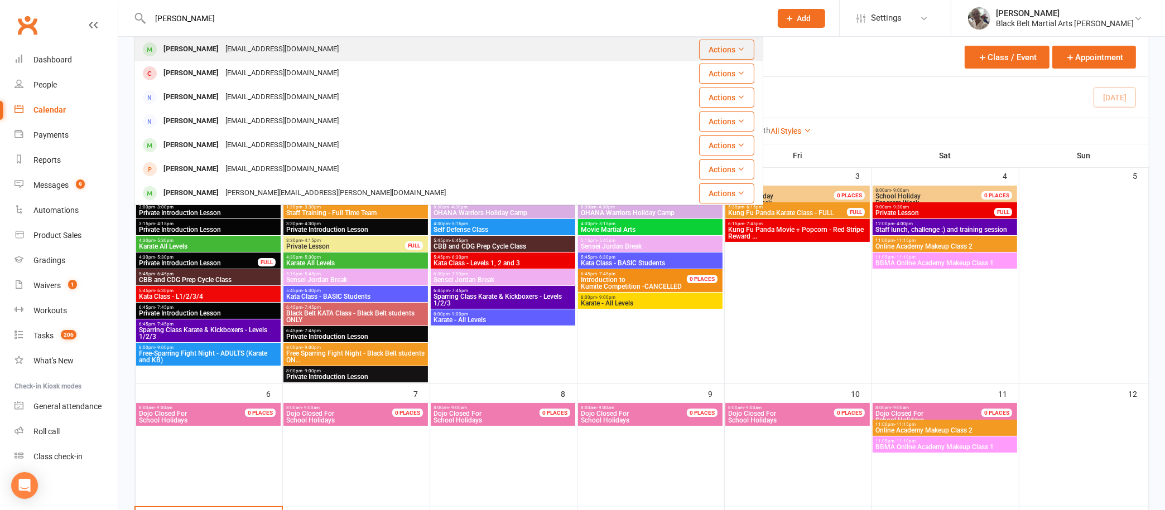
click at [301, 45] on div "[PERSON_NAME] [PERSON_NAME][EMAIL_ADDRESS][DOMAIN_NAME]" at bounding box center [396, 49] width 522 height 23
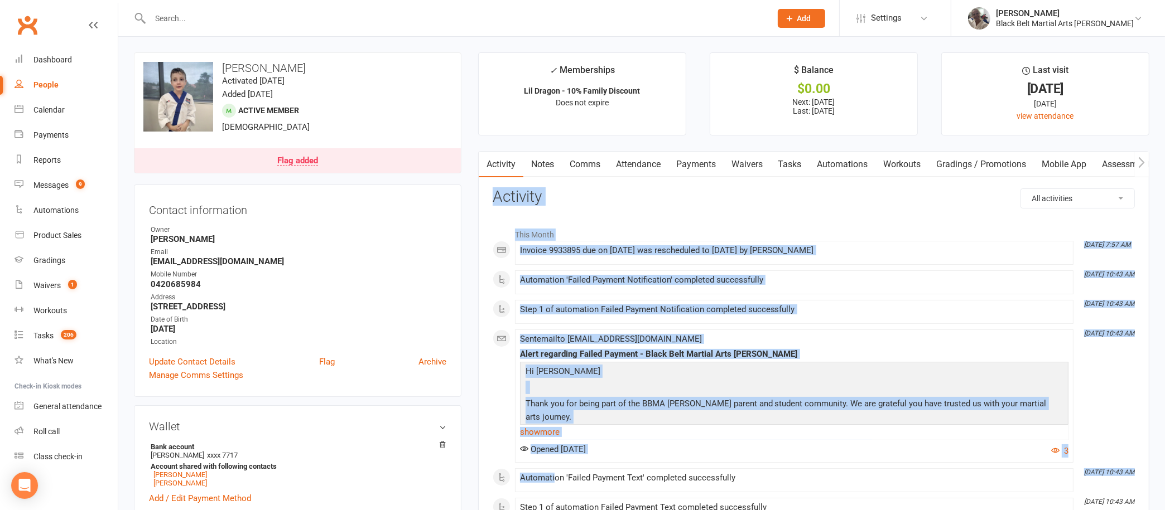
drag, startPoint x: 481, startPoint y: 205, endPoint x: 556, endPoint y: 472, distance: 277.9
click at [647, 445] on div "Opened [DATE] 3" at bounding box center [794, 451] width 548 height 13
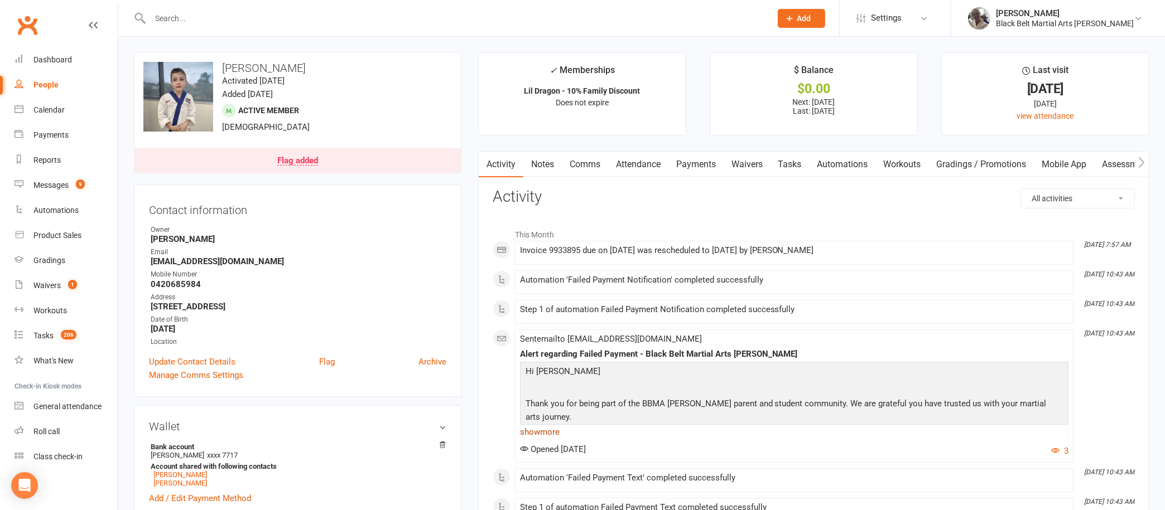
click at [546, 429] on link "show more" at bounding box center [794, 433] width 548 height 16
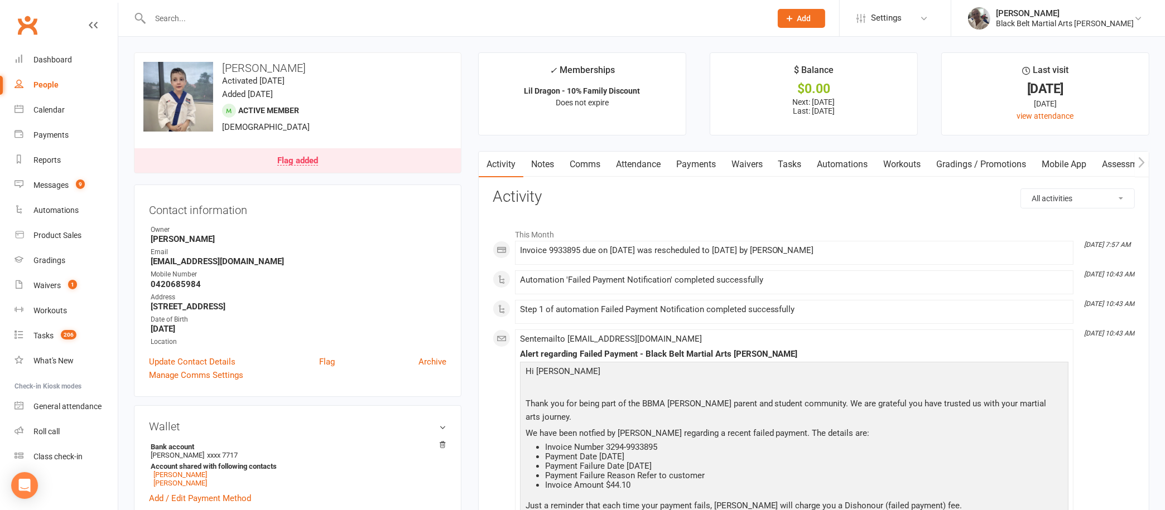
click at [542, 152] on link "Notes" at bounding box center [542, 165] width 38 height 26
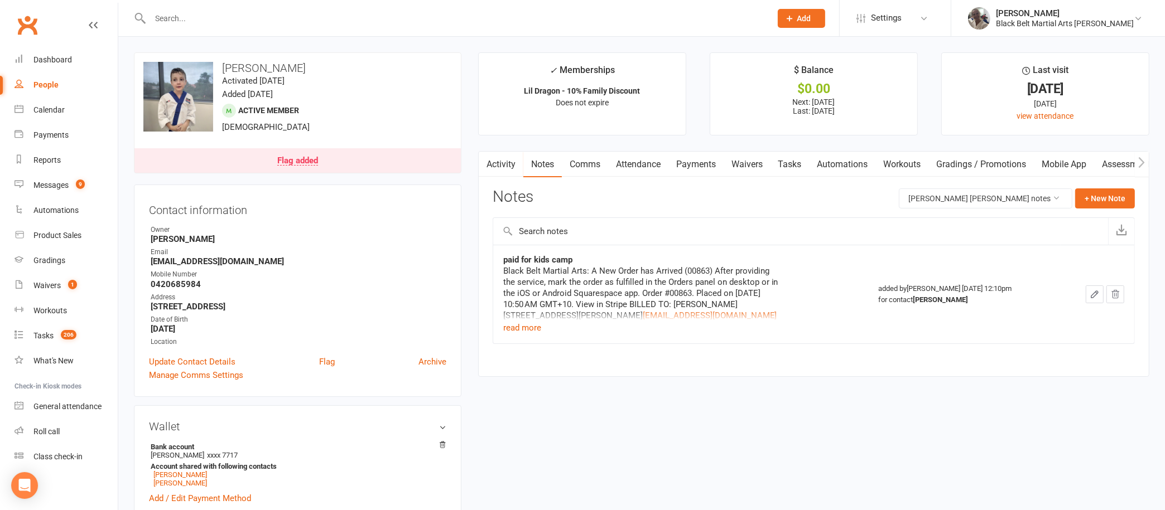
click at [712, 156] on link "Payments" at bounding box center [695, 165] width 55 height 26
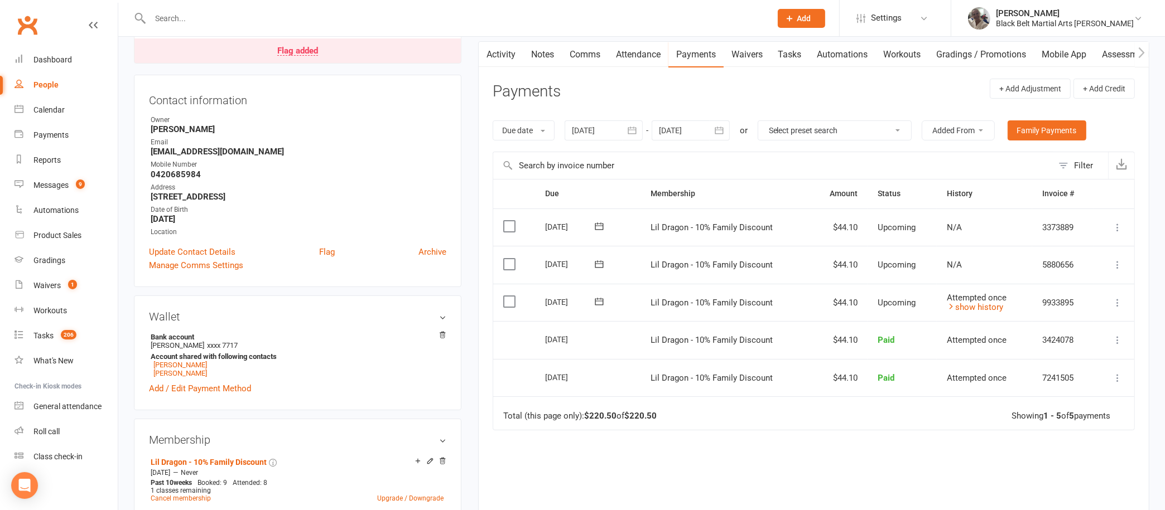
scroll to position [109, 0]
